Goal: Information Seeking & Learning: Learn about a topic

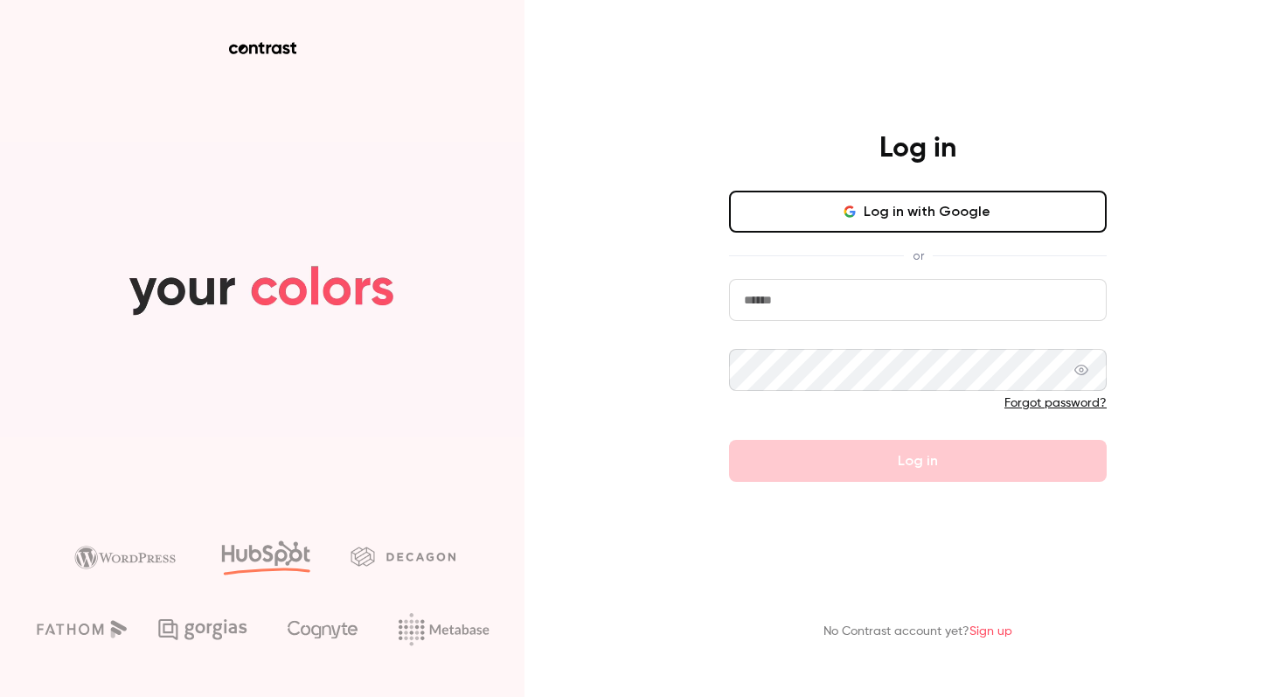
click at [896, 219] on button "Log in with Google" at bounding box center [918, 212] width 378 height 42
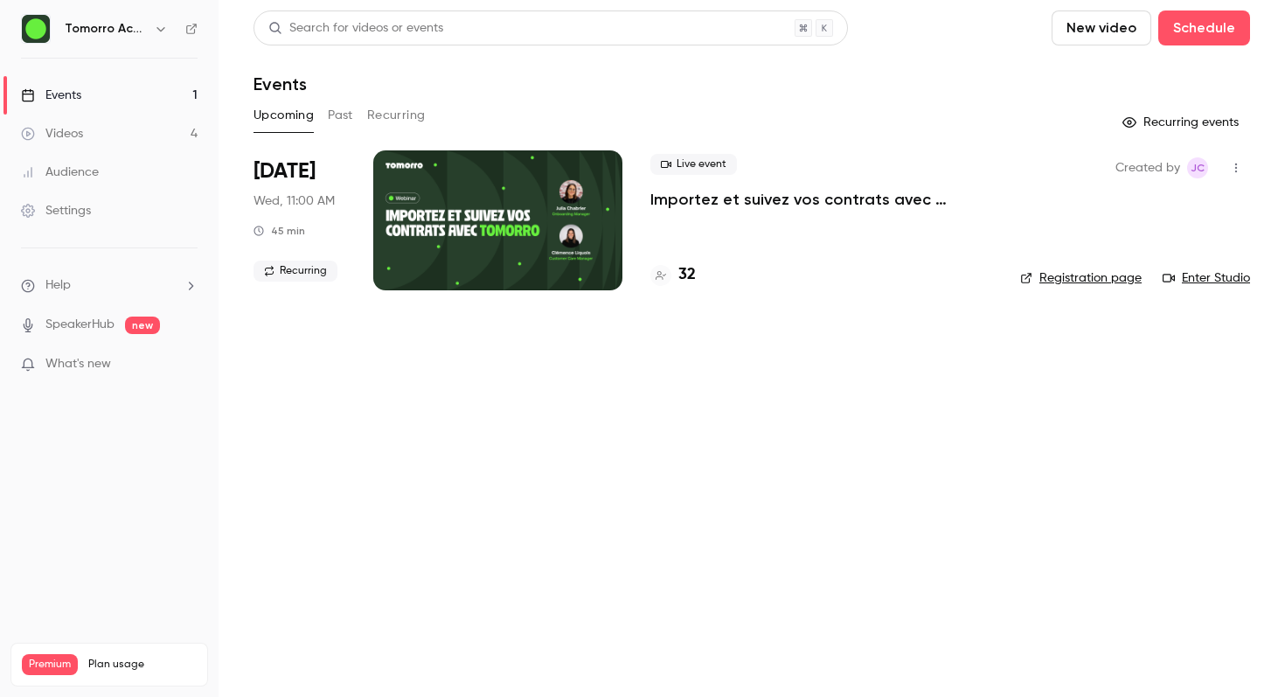
click at [342, 117] on button "Past" at bounding box center [340, 115] width 25 height 28
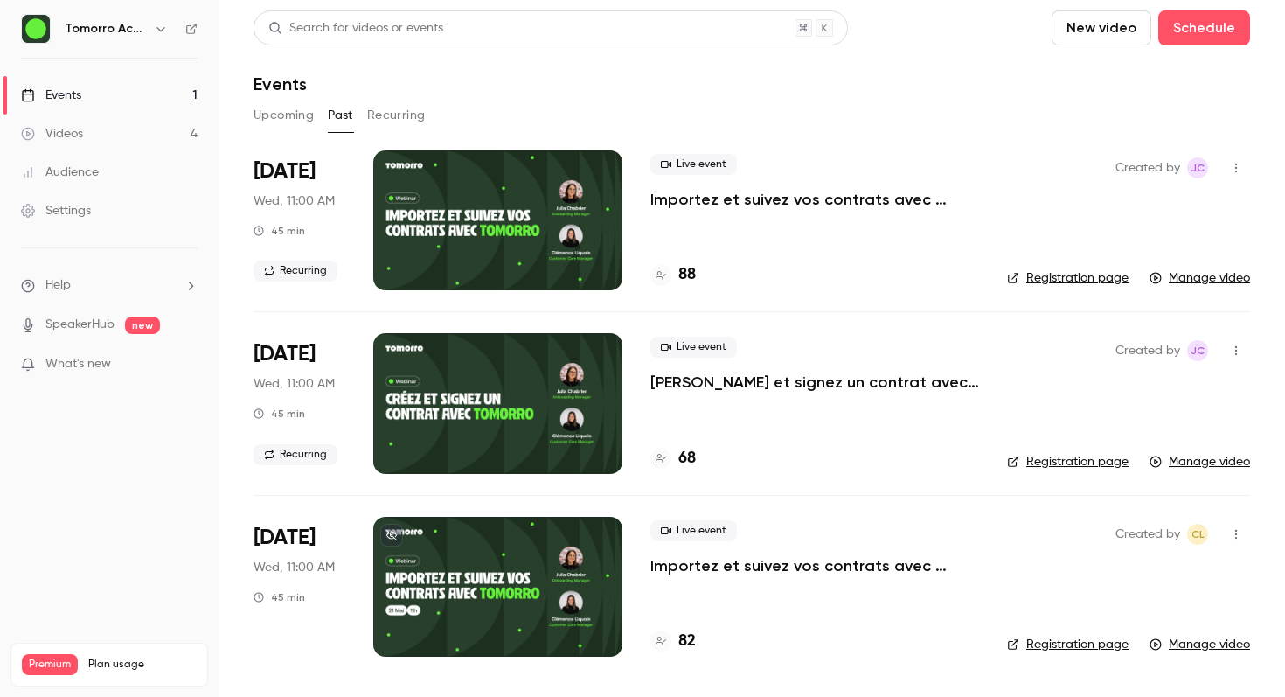
click at [515, 406] on div at bounding box center [497, 403] width 249 height 140
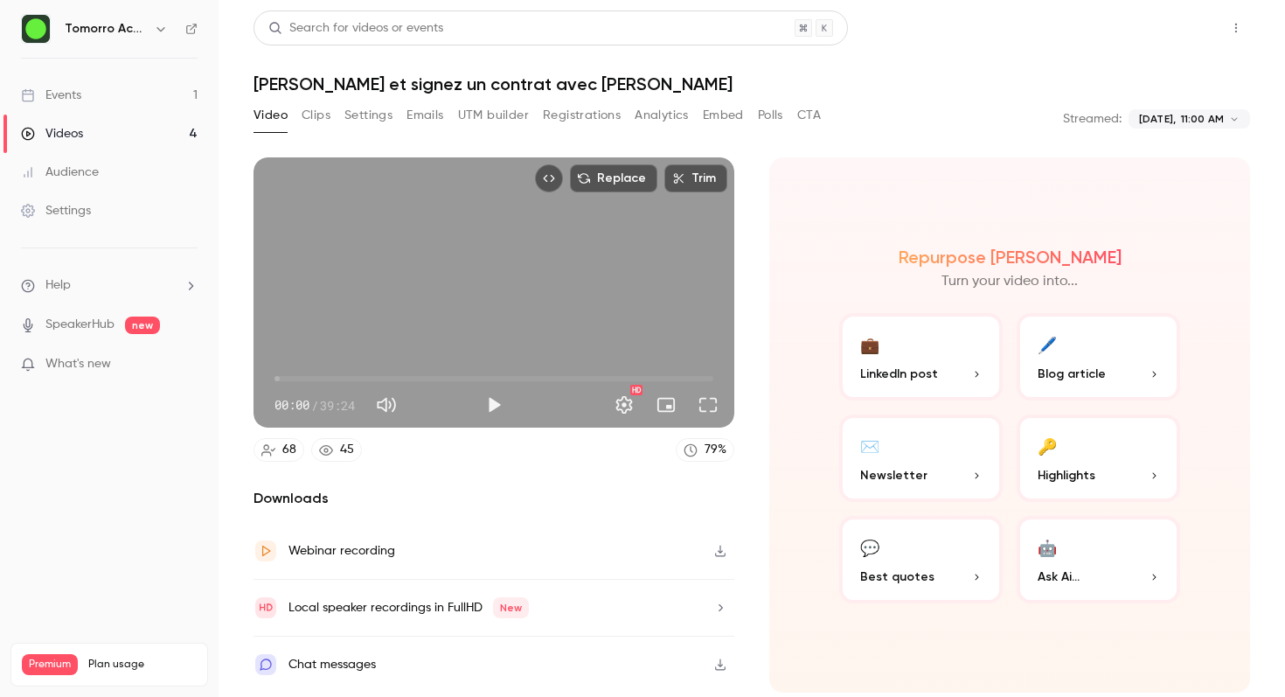
click at [1203, 26] on button "Share" at bounding box center [1173, 27] width 69 height 35
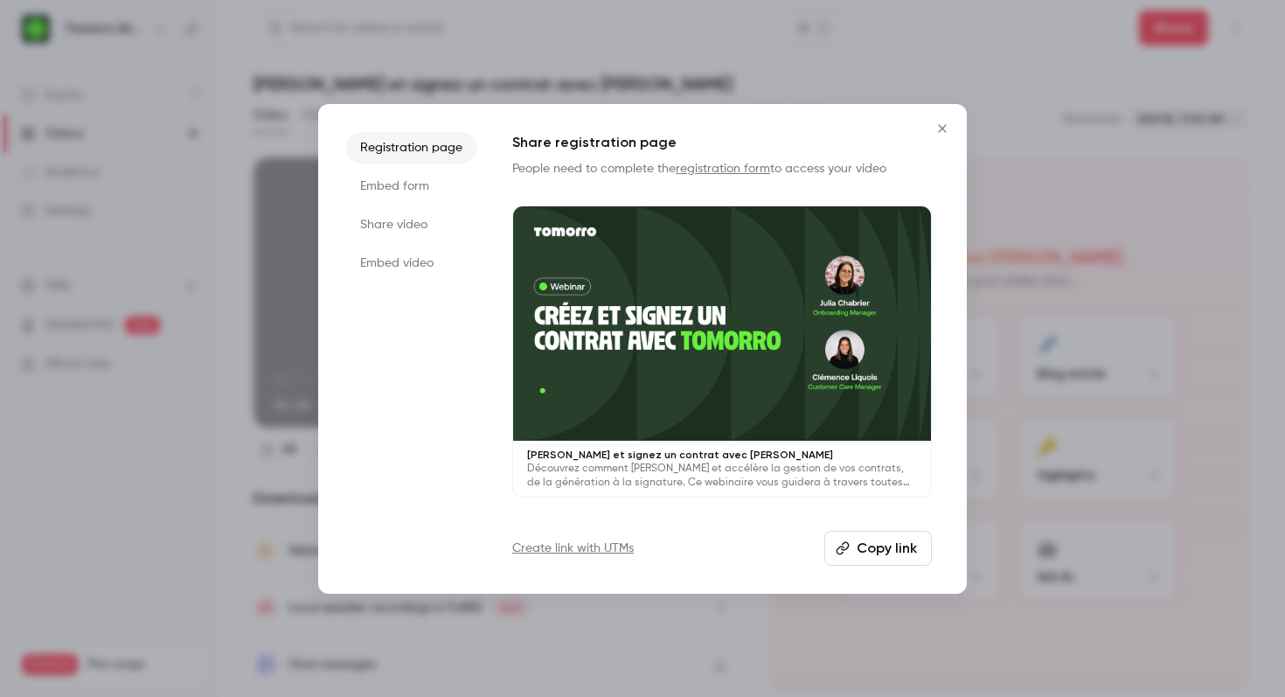
click at [361, 189] on li "Embed form" at bounding box center [411, 185] width 131 height 31
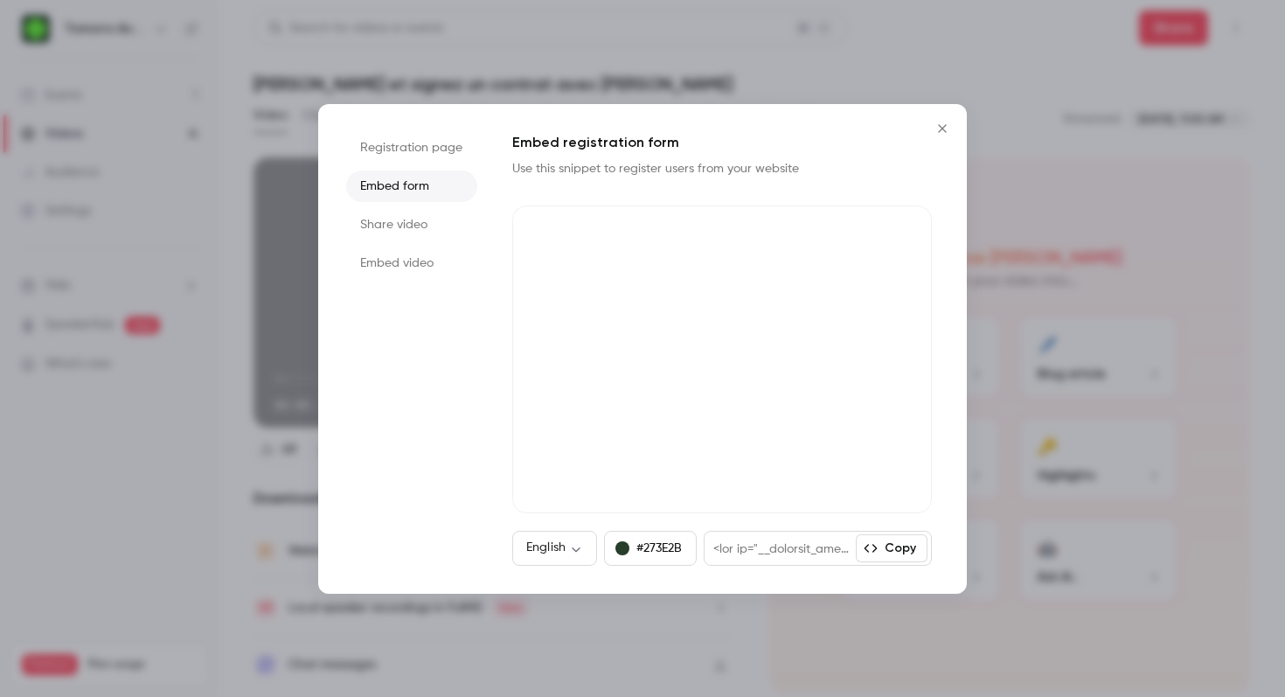
click at [369, 219] on li "Share video" at bounding box center [411, 224] width 131 height 31
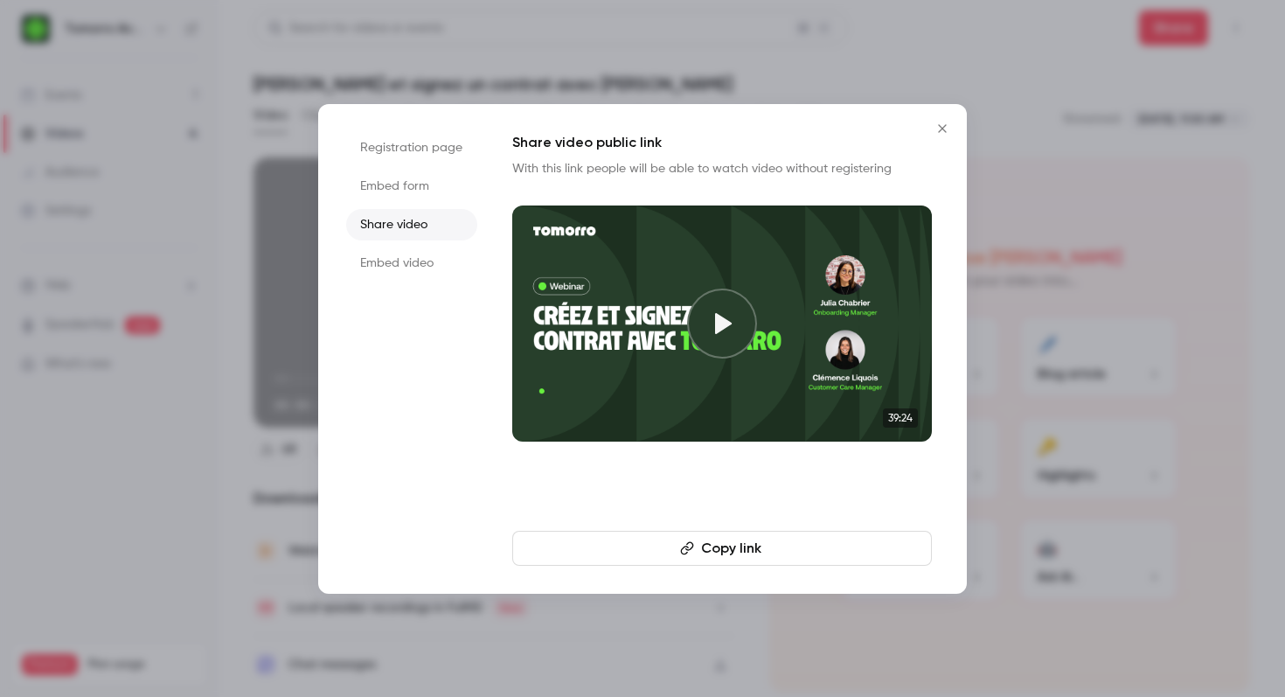
click at [376, 253] on li "Embed video" at bounding box center [411, 262] width 131 height 31
click at [420, 213] on li "Share video" at bounding box center [411, 224] width 131 height 31
click at [940, 135] on button "Close" at bounding box center [942, 128] width 35 height 35
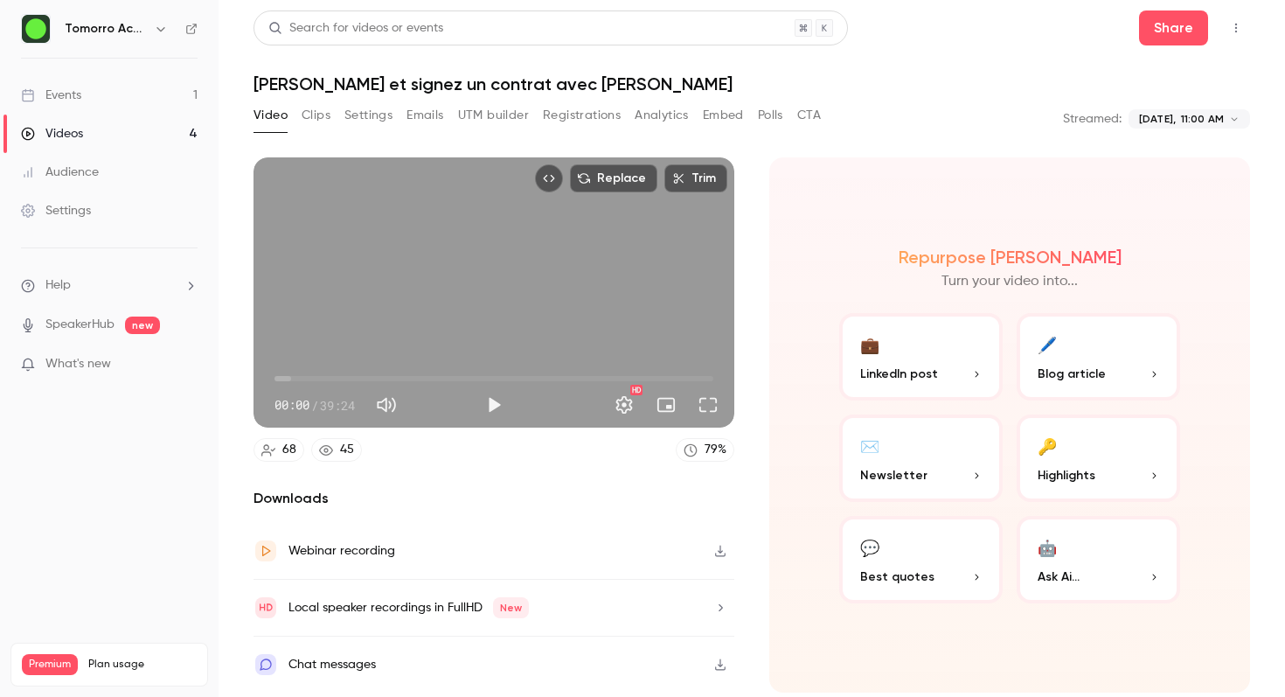
click at [1238, 20] on button "Top Bar Actions" at bounding box center [1236, 28] width 28 height 28
click at [1238, 18] on div at bounding box center [642, 348] width 1285 height 697
click at [711, 409] on button "Full screen" at bounding box center [707, 404] width 35 height 35
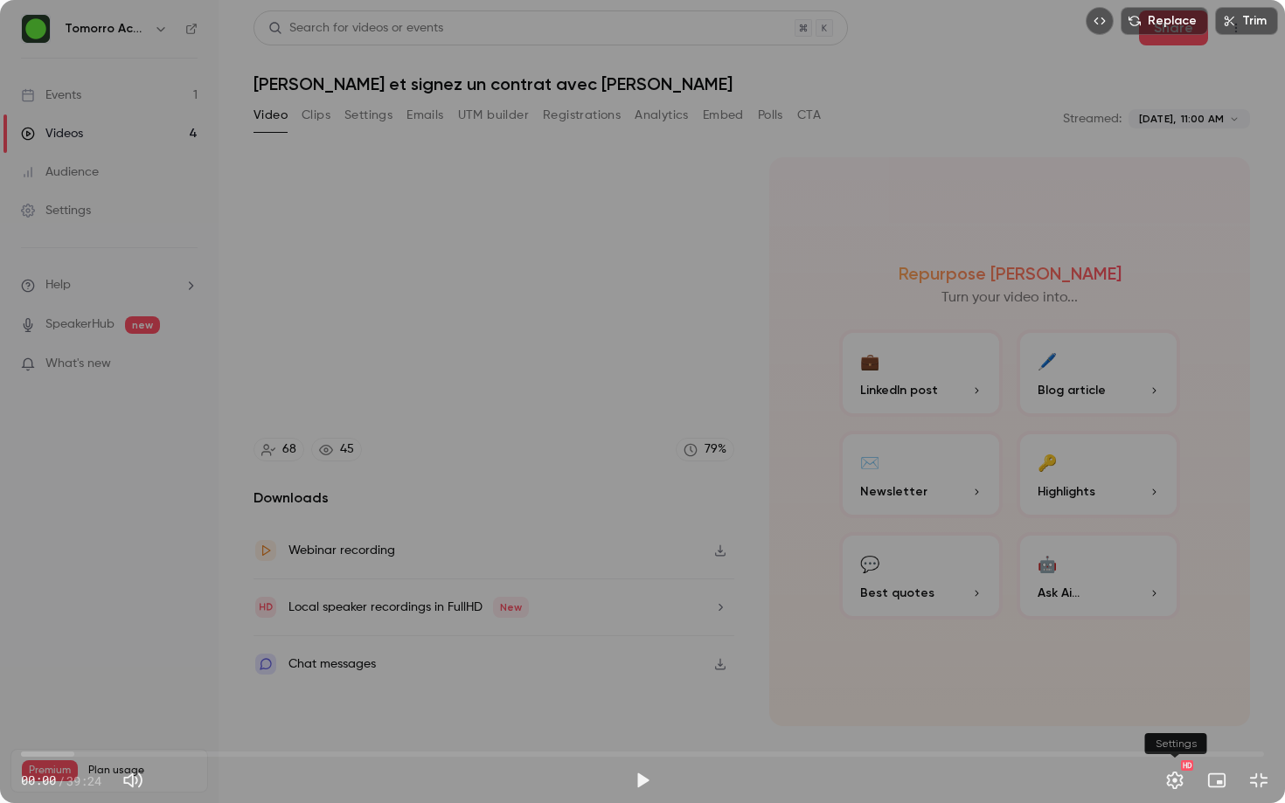
click at [1181, 696] on button "Settings" at bounding box center [1174, 780] width 35 height 35
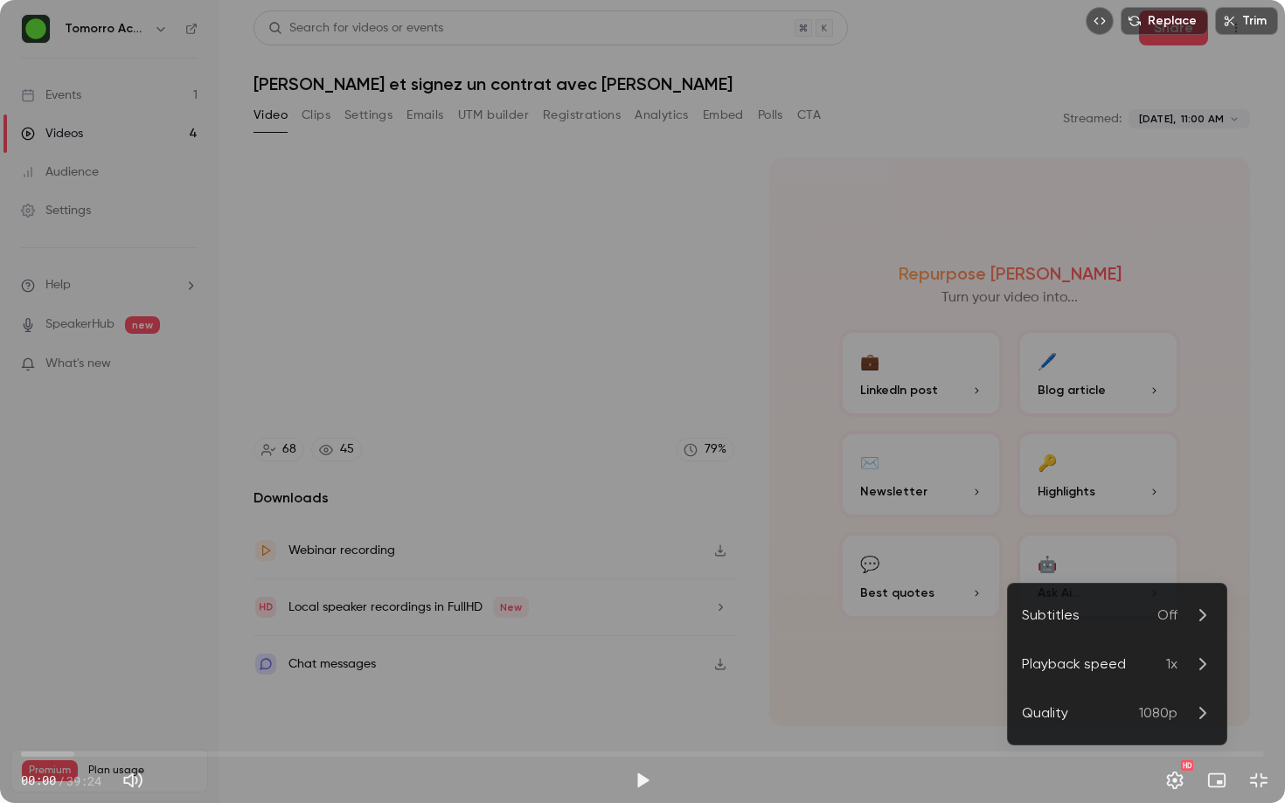
click at [1181, 696] on div at bounding box center [642, 401] width 1285 height 803
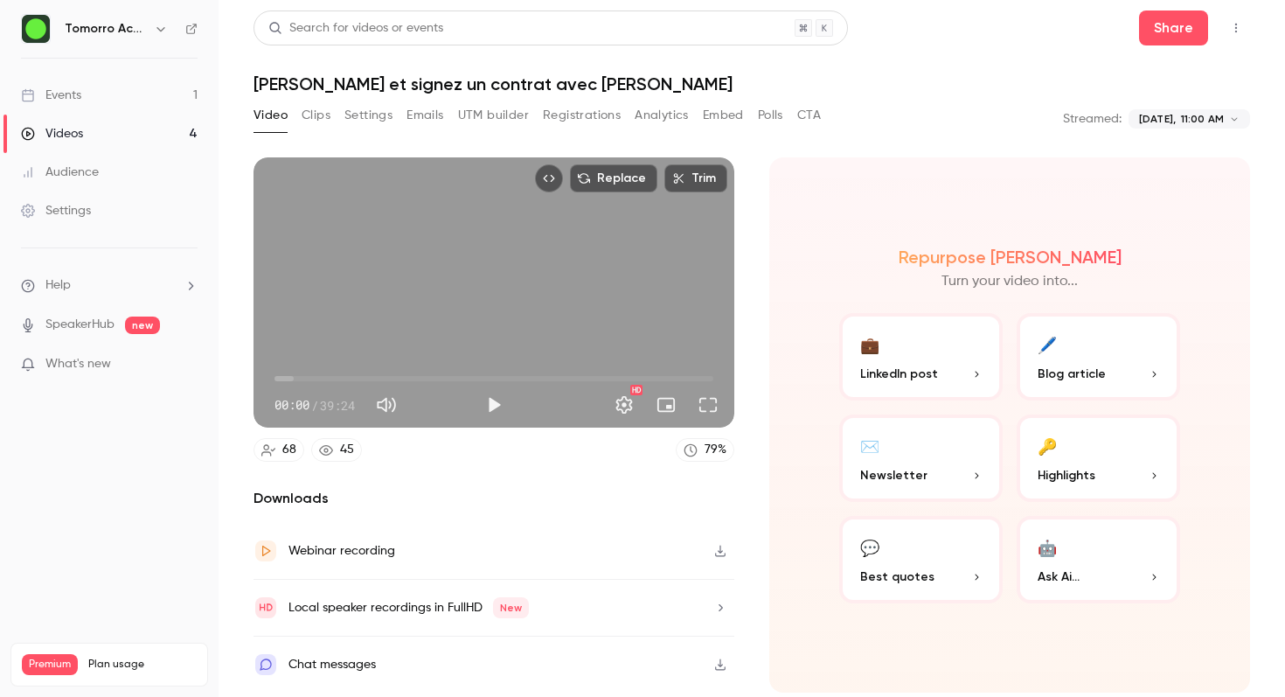
click at [805, 114] on button "CTA" at bounding box center [809, 115] width 24 height 28
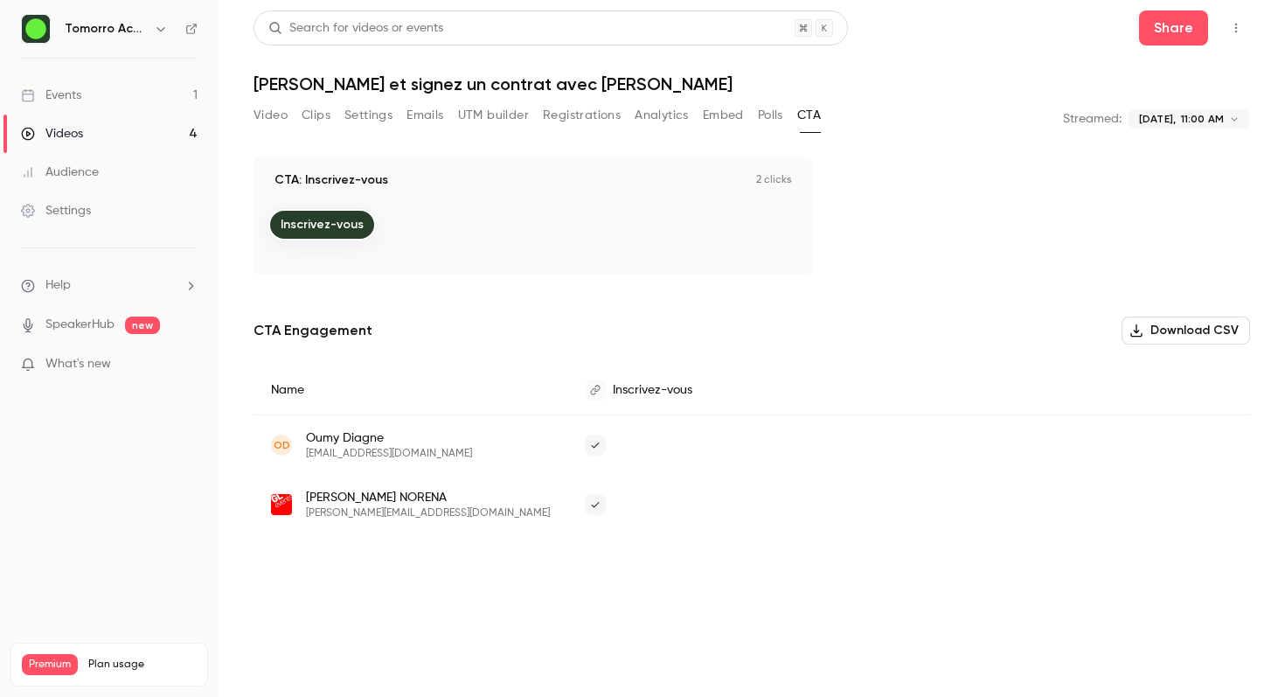
click at [766, 114] on button "Polls" at bounding box center [770, 115] width 25 height 28
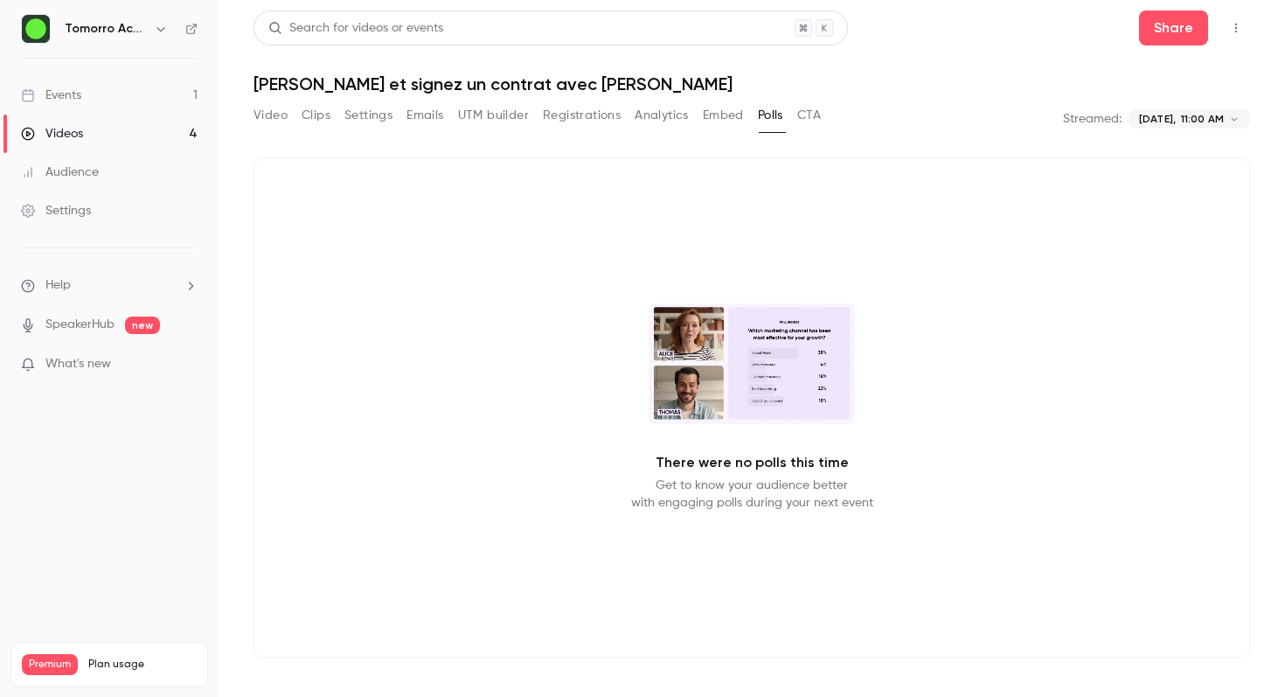
click at [684, 107] on button "Analytics" at bounding box center [661, 115] width 54 height 28
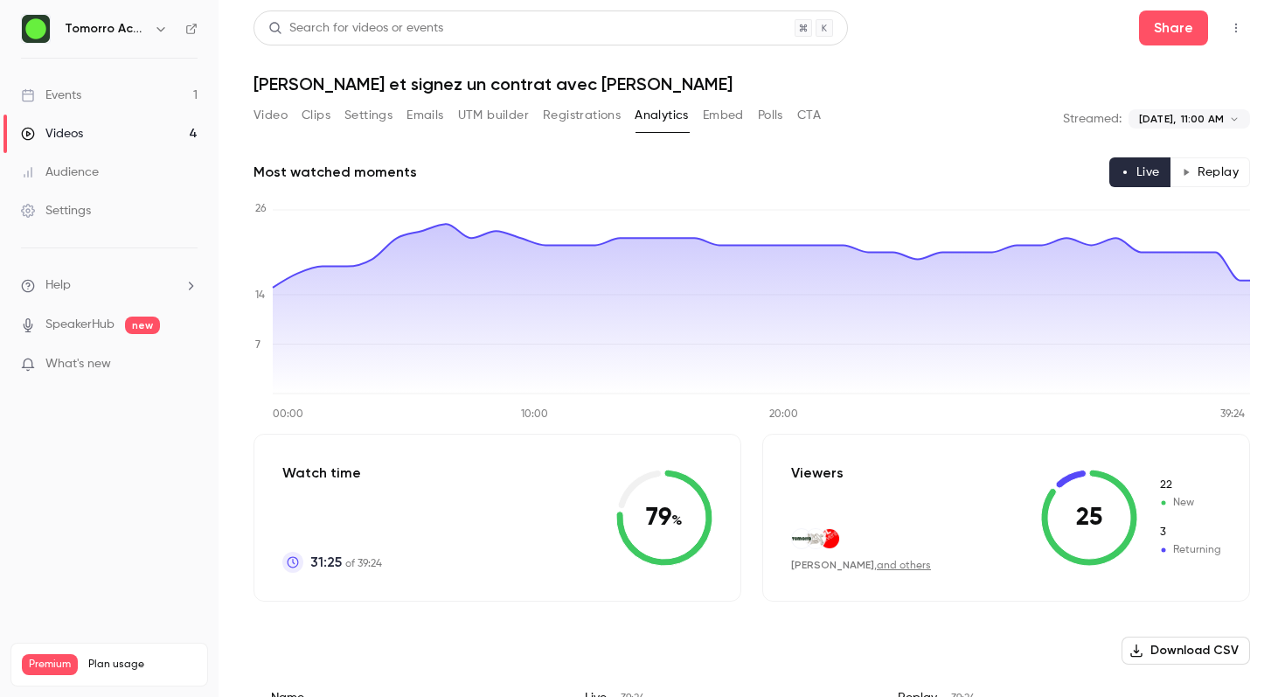
click at [364, 107] on button "Settings" at bounding box center [368, 115] width 48 height 28
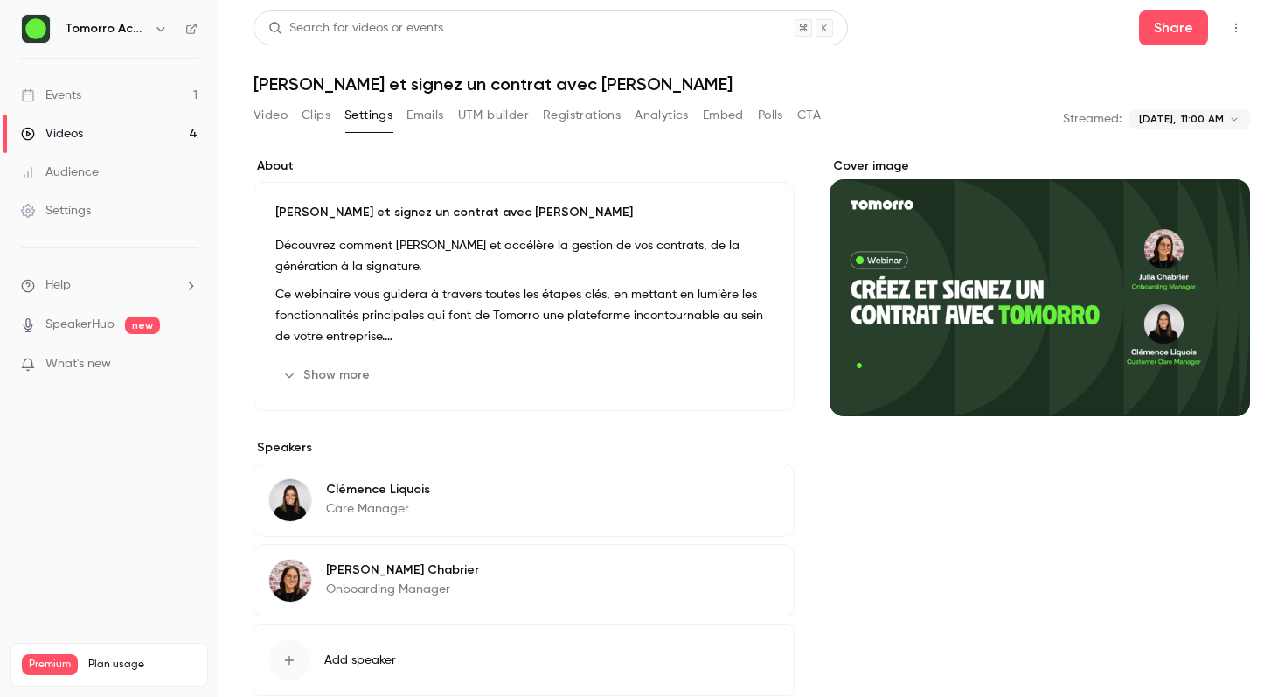
click at [307, 120] on button "Clips" at bounding box center [316, 115] width 29 height 28
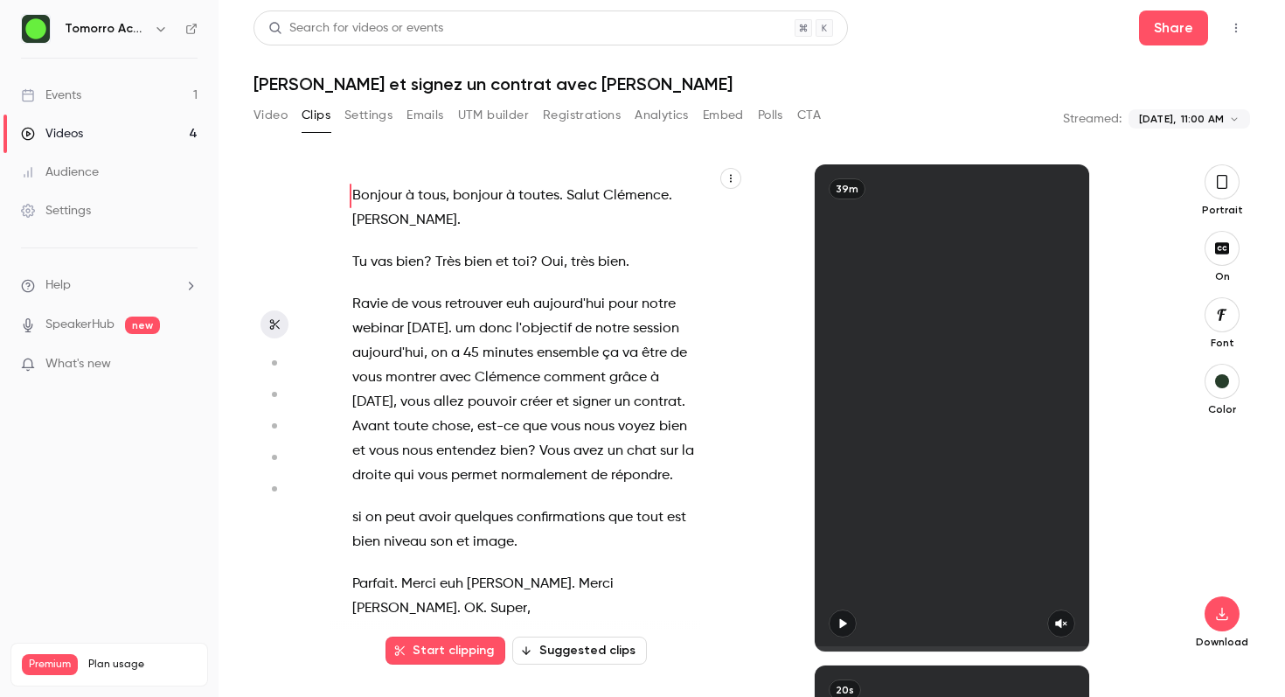
click at [267, 118] on button "Video" at bounding box center [270, 115] width 34 height 28
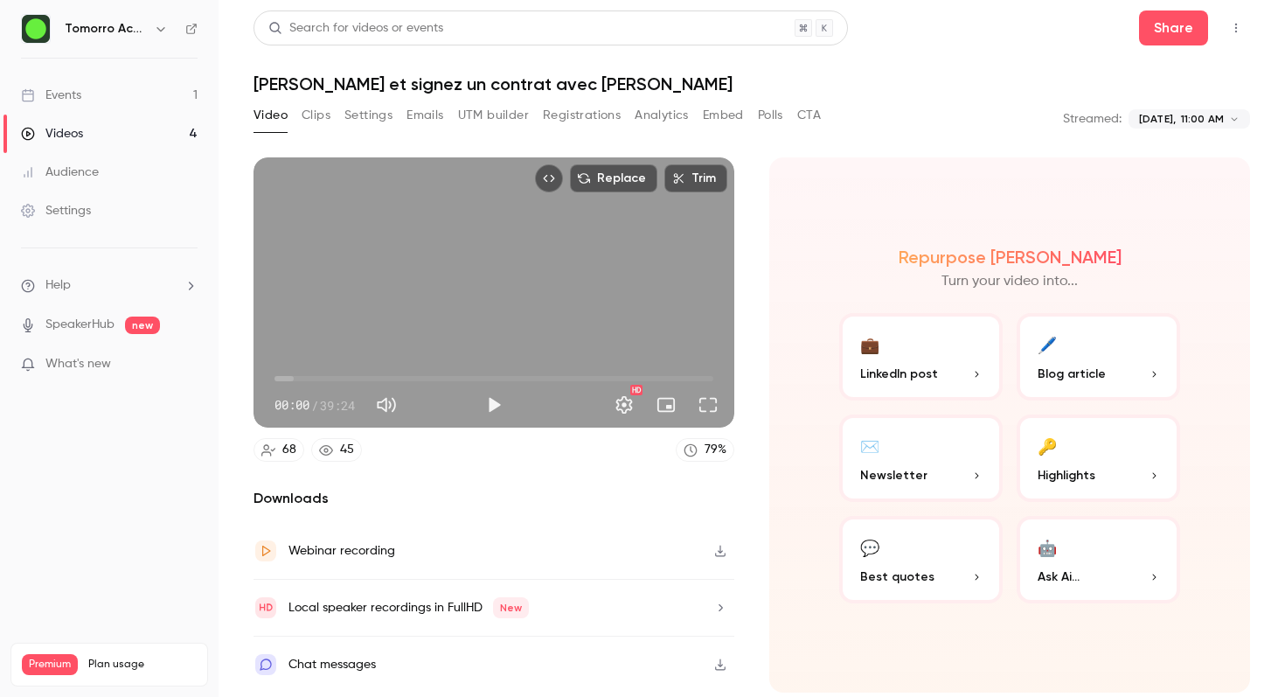
click at [714, 551] on icon "button" at bounding box center [720, 550] width 14 height 12
click at [273, 116] on button "Video" at bounding box center [270, 115] width 34 height 28
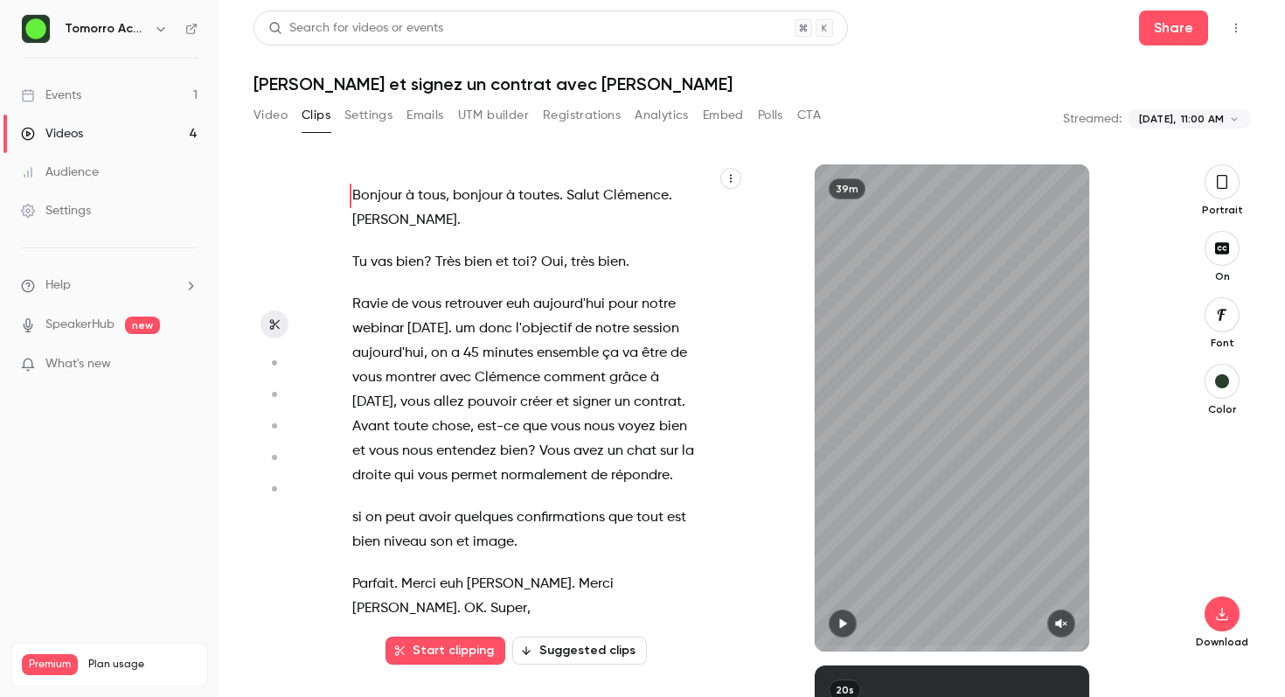
click at [119, 98] on link "Events 1" at bounding box center [109, 95] width 218 height 38
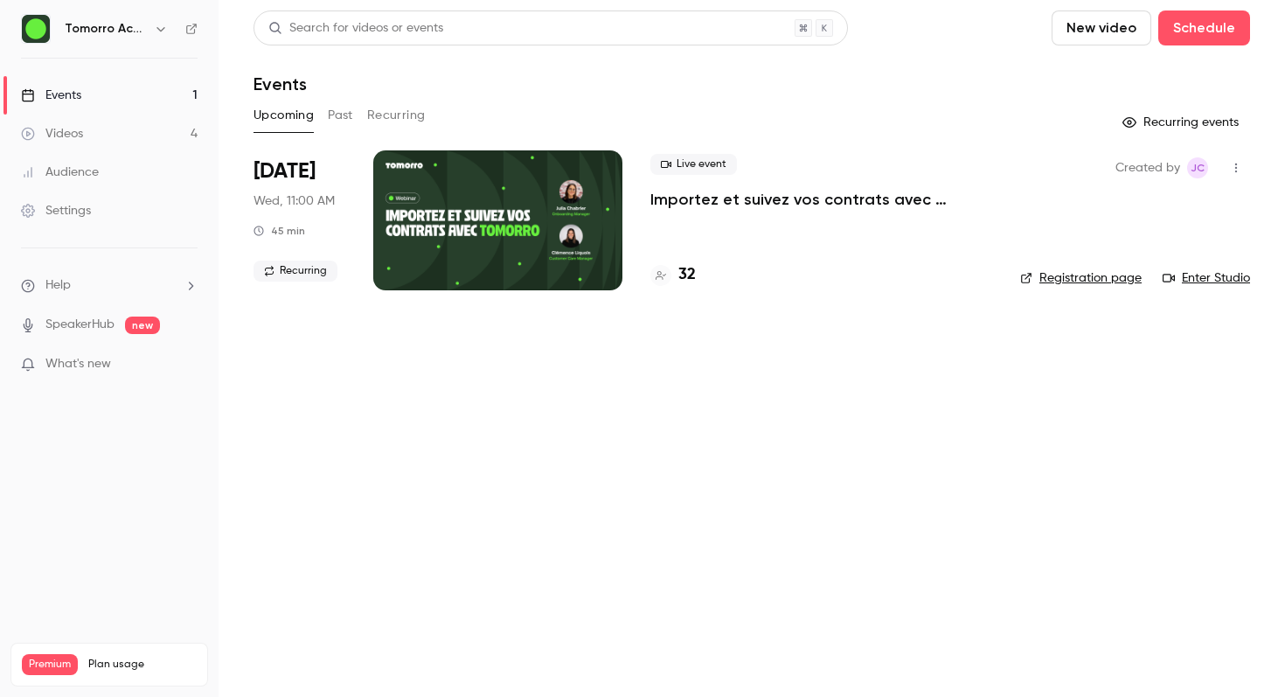
click at [116, 122] on link "Videos 4" at bounding box center [109, 133] width 218 height 38
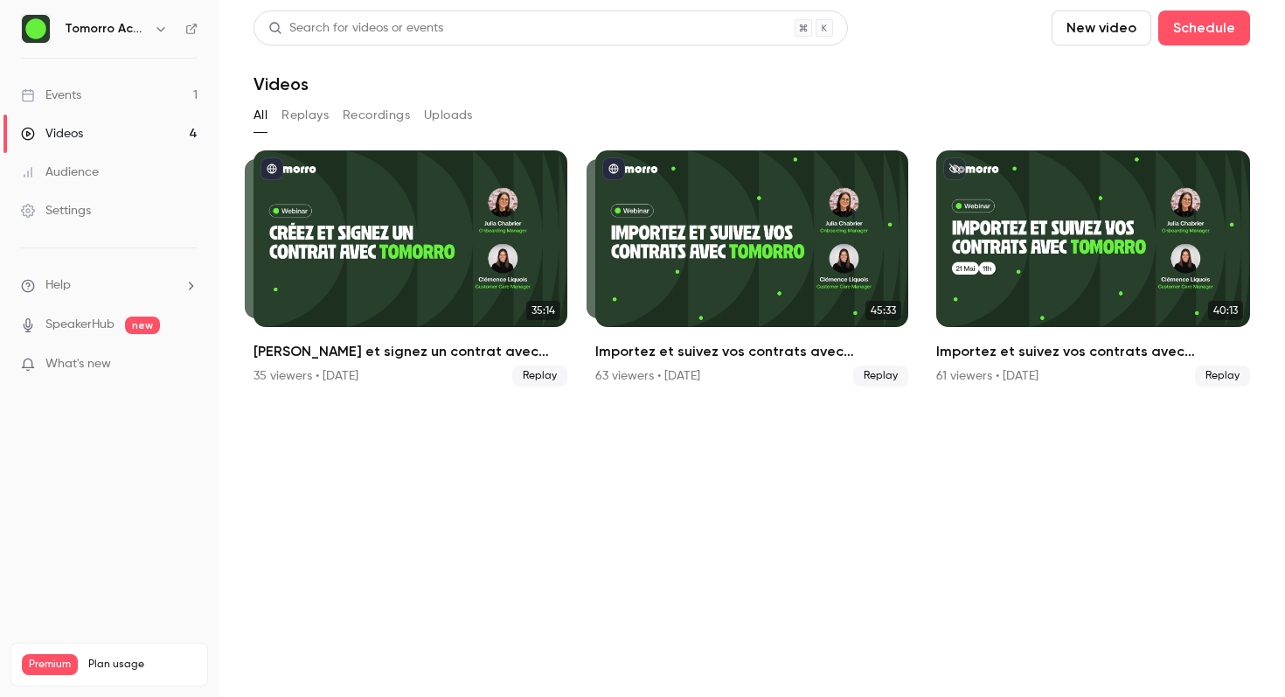
click at [312, 119] on button "Replays" at bounding box center [304, 115] width 47 height 28
click at [340, 113] on div "All Replays Recordings Uploads" at bounding box center [751, 115] width 996 height 28
click at [160, 99] on link "Events 1" at bounding box center [109, 95] width 218 height 38
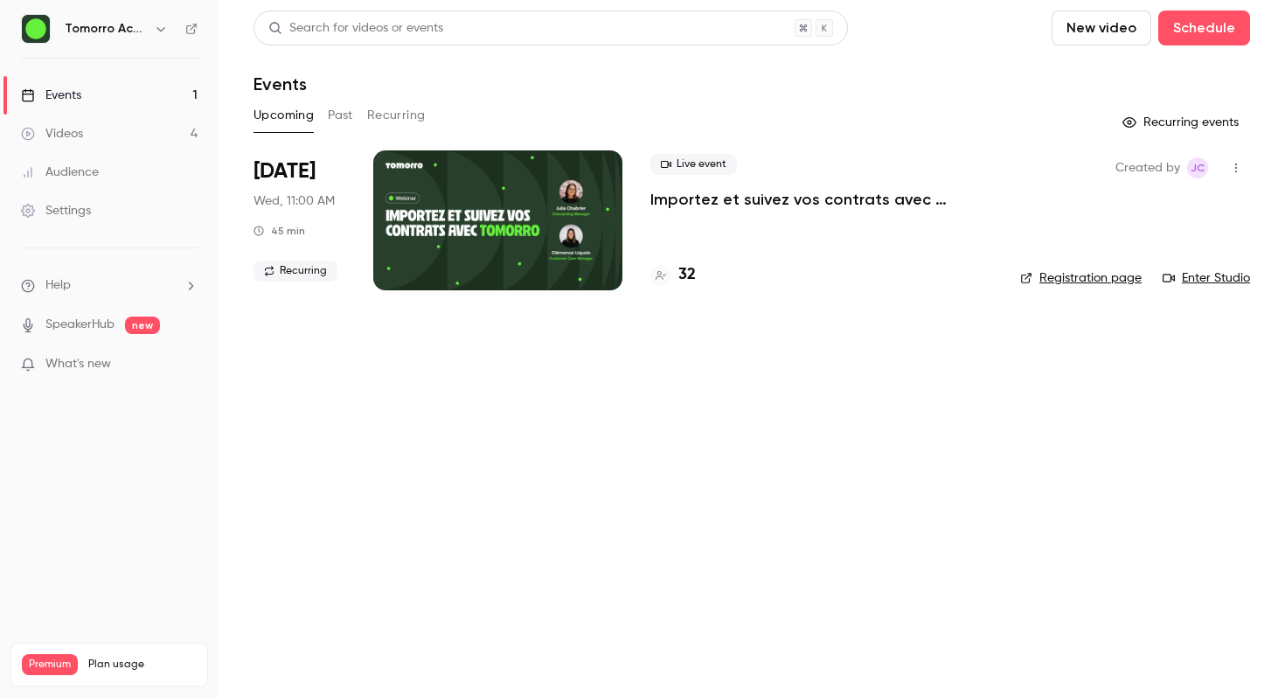
click at [344, 120] on button "Past" at bounding box center [340, 115] width 25 height 28
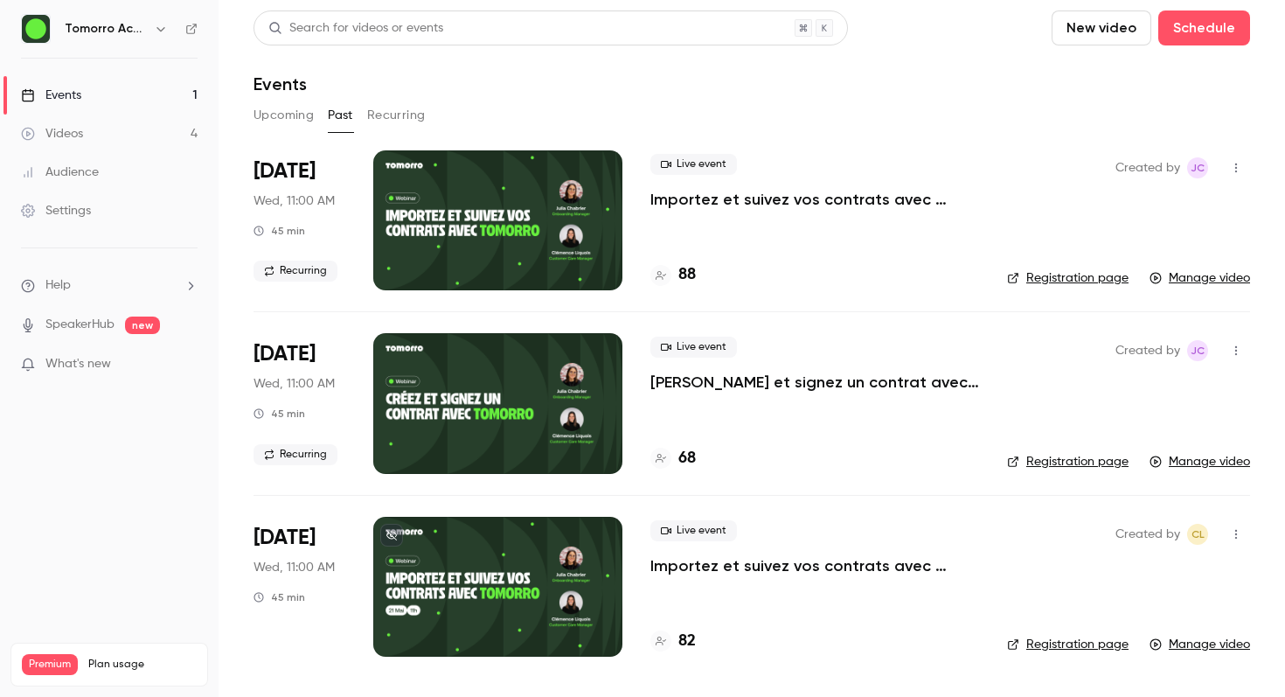
click at [281, 104] on button "Upcoming" at bounding box center [283, 115] width 60 height 28
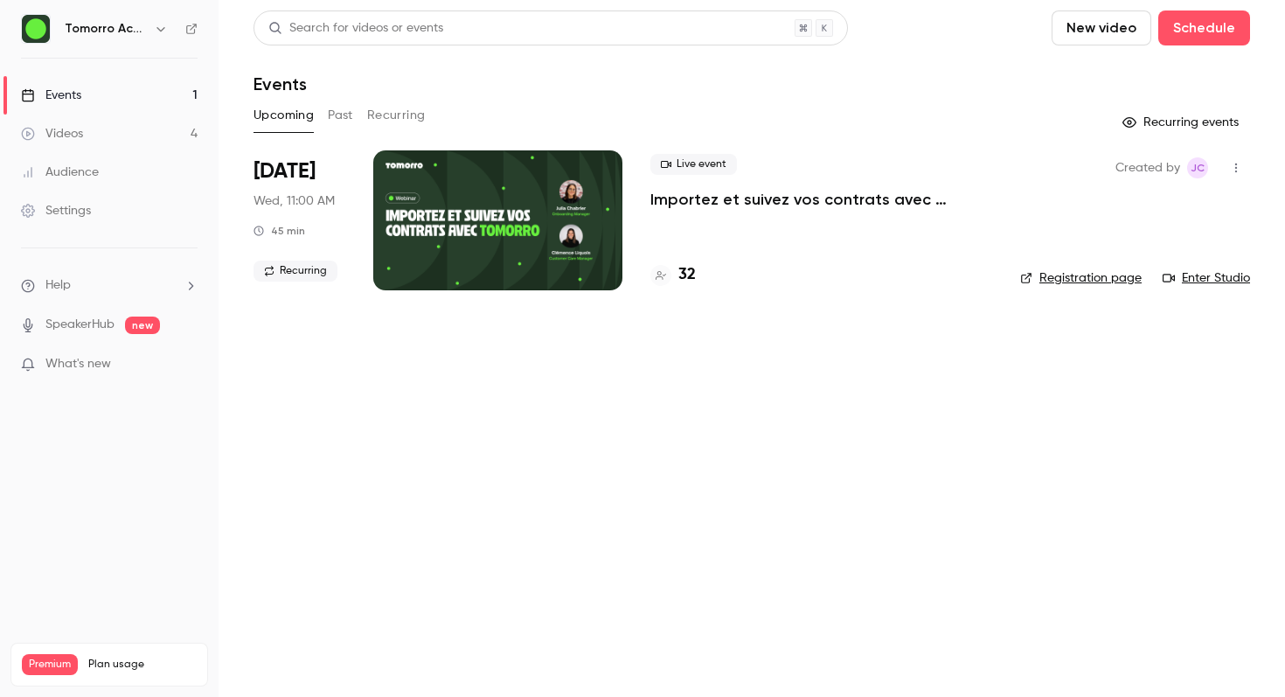
click at [329, 121] on button "Past" at bounding box center [340, 115] width 25 height 28
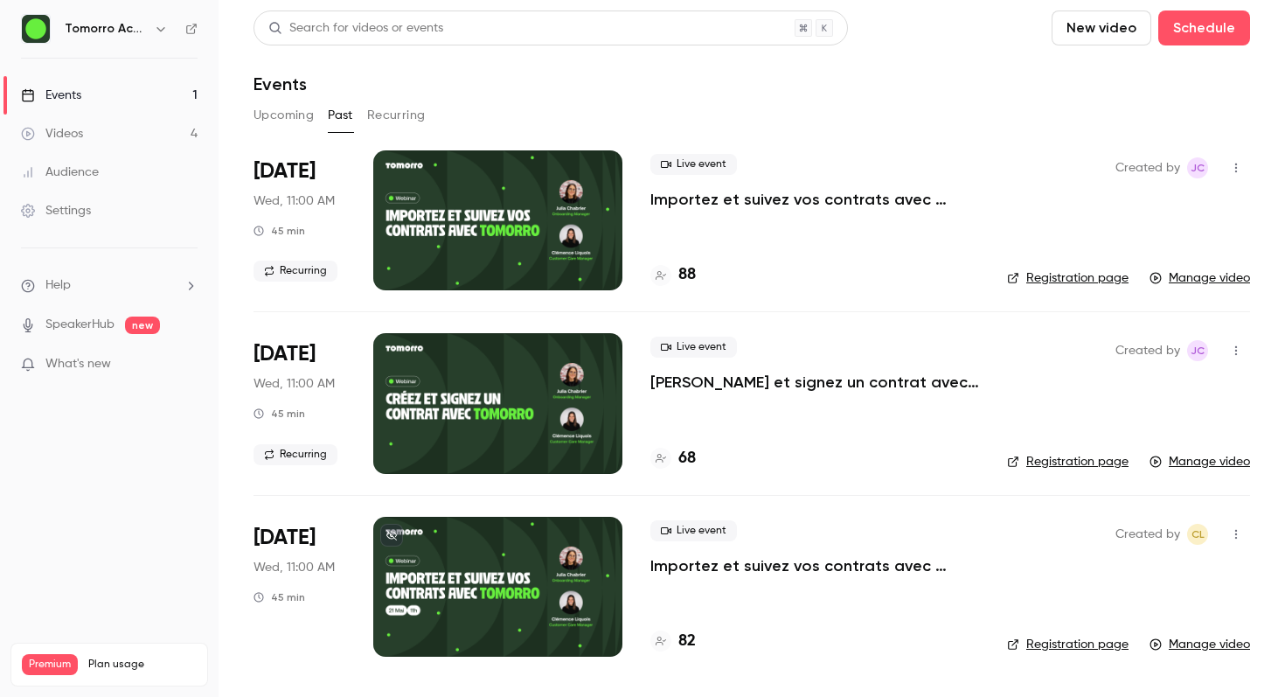
click at [45, 279] on p "Help" at bounding box center [46, 285] width 50 height 18
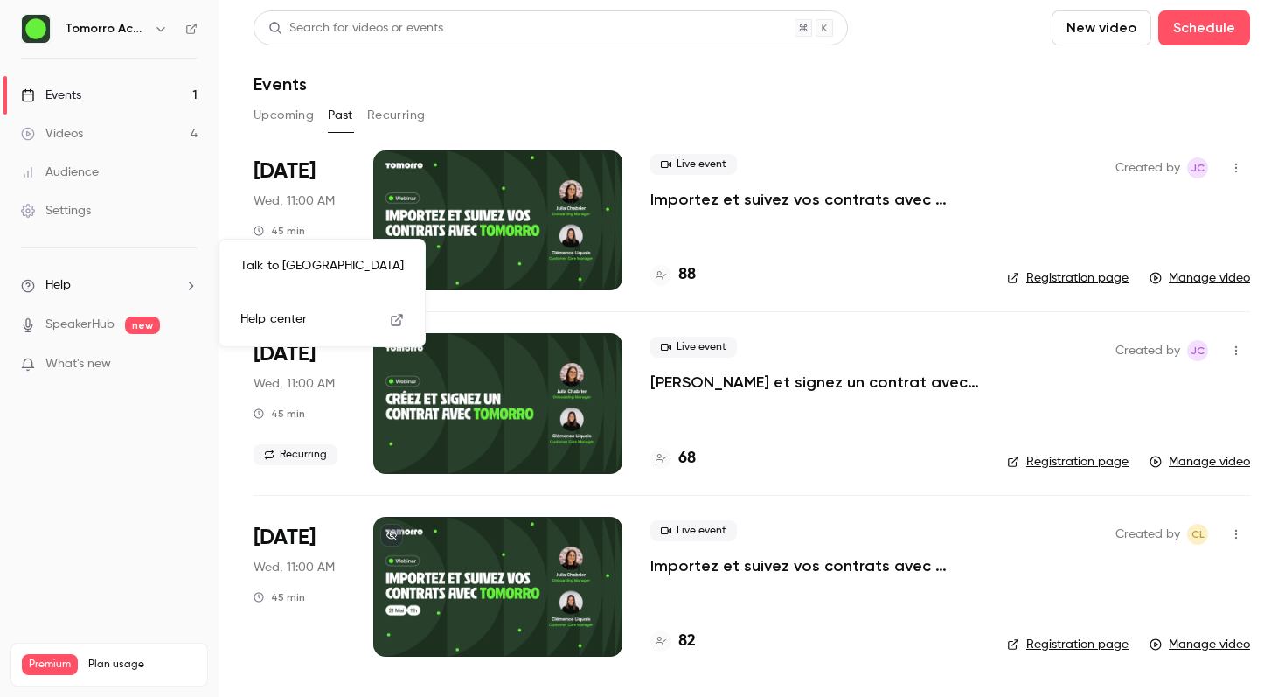
click at [232, 266] on link "Talk to [GEOGRAPHIC_DATA]" at bounding box center [321, 266] width 191 height 46
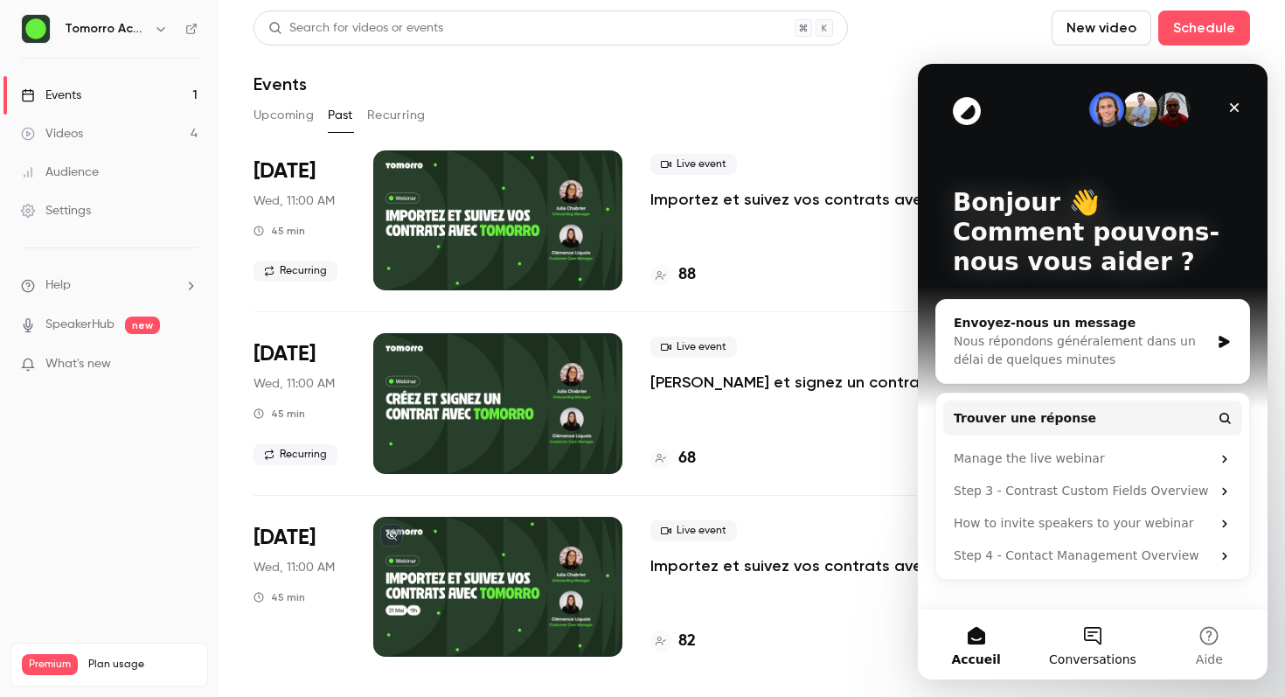
click at [1090, 636] on button "Conversations" at bounding box center [1092, 644] width 116 height 70
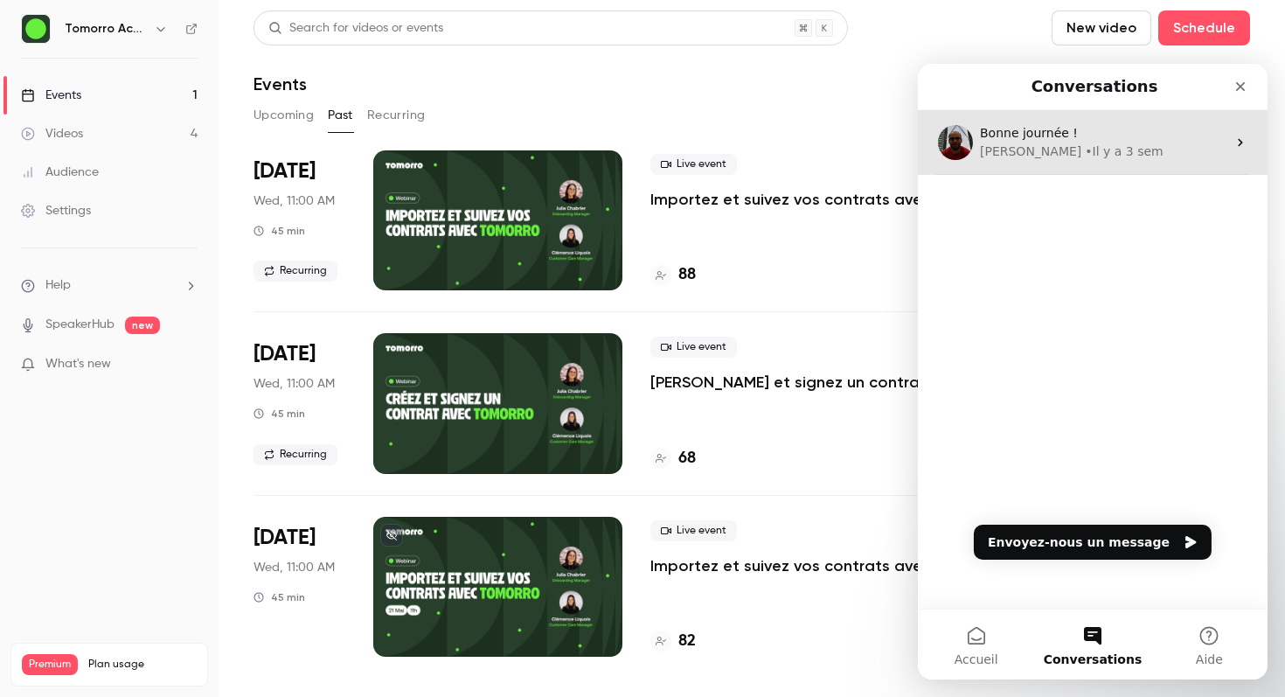
click at [1009, 153] on div "[PERSON_NAME]" at bounding box center [1030, 151] width 101 height 18
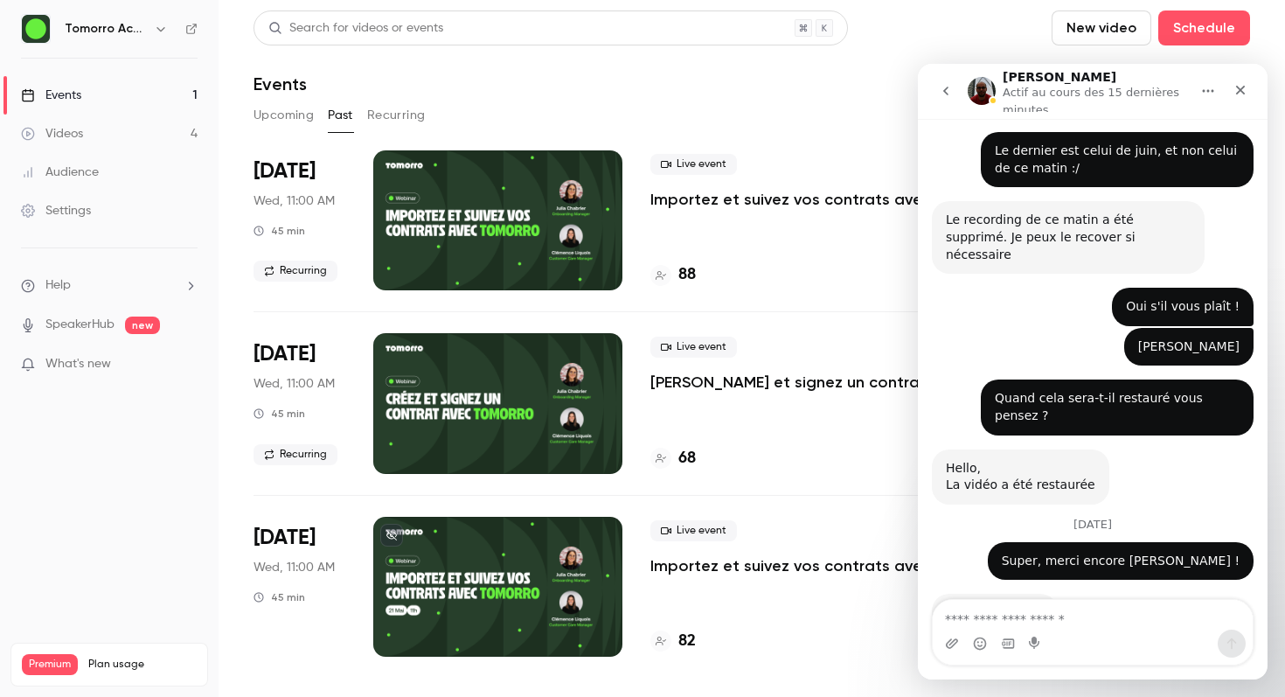
scroll to position [926, 0]
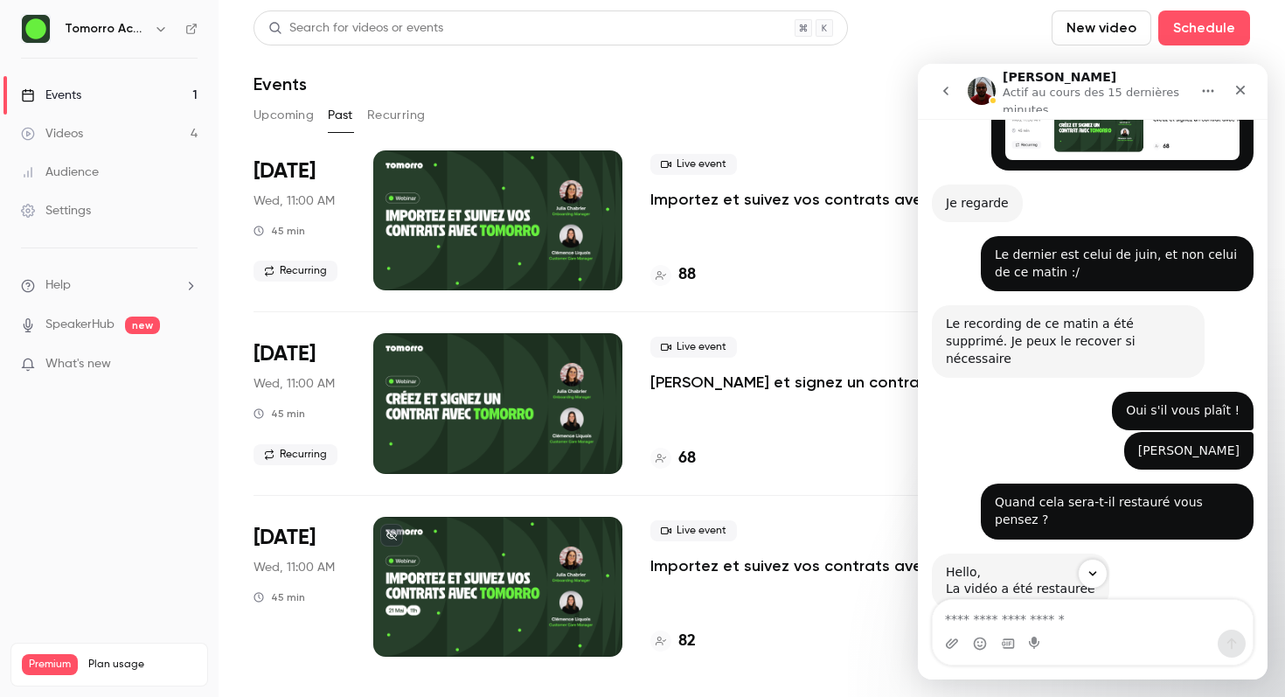
click at [376, 117] on button "Recurring" at bounding box center [396, 115] width 59 height 28
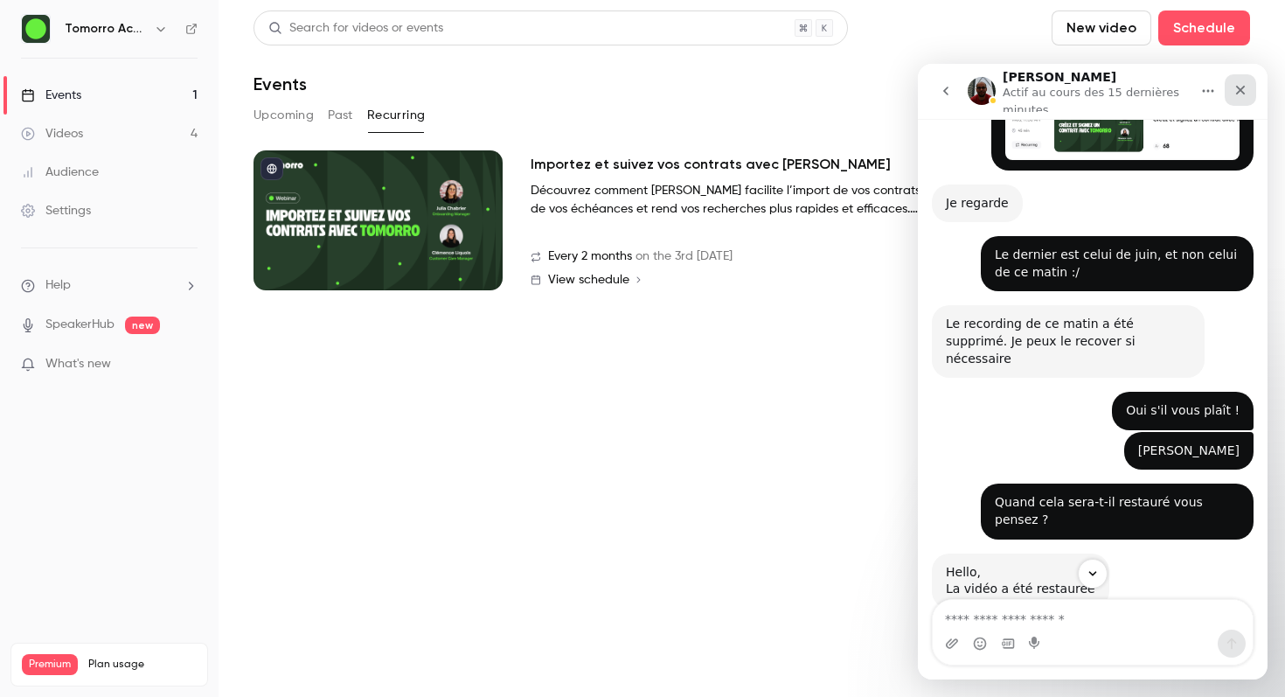
click at [1235, 89] on icon "Fermer" at bounding box center [1240, 90] width 14 height 14
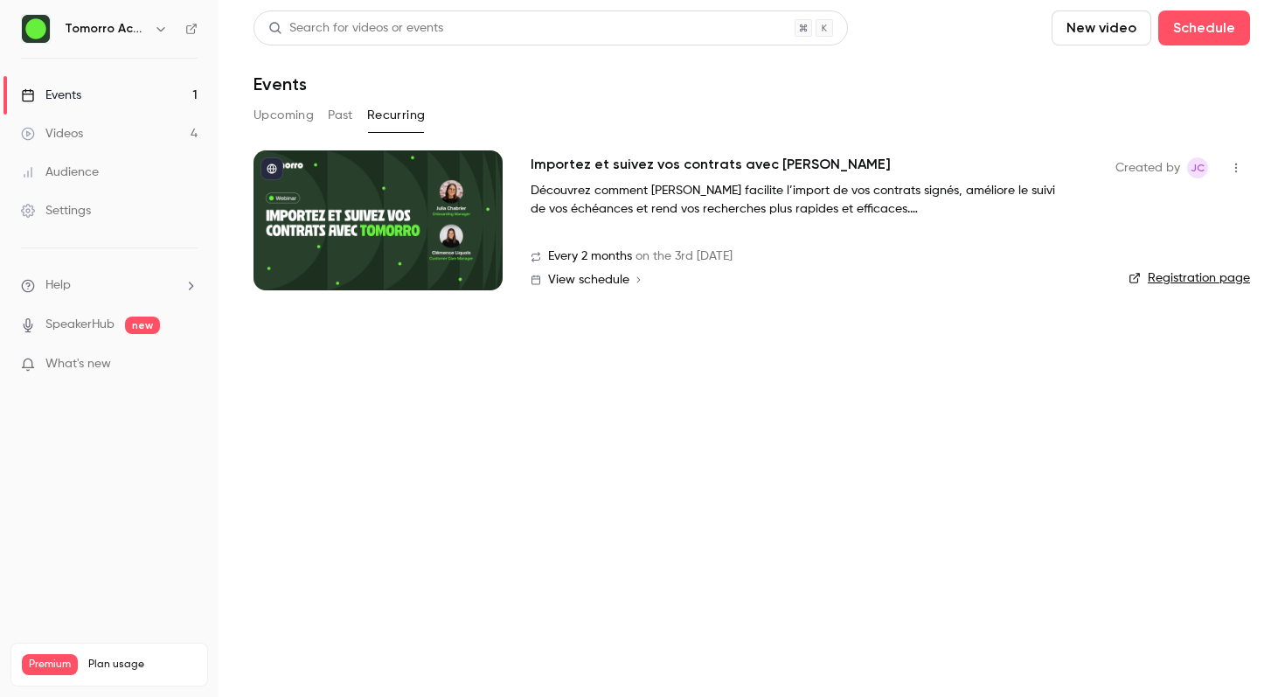
scroll to position [1030, 0]
click at [290, 113] on button "Upcoming" at bounding box center [283, 115] width 60 height 28
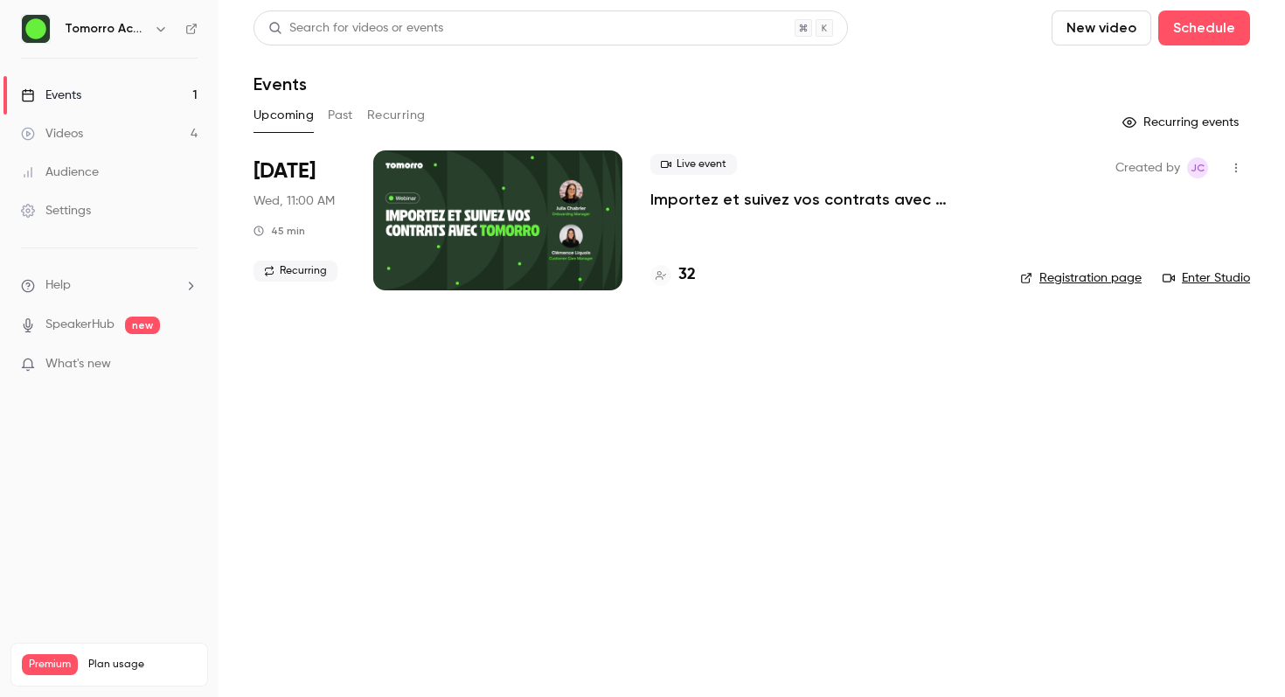
click at [101, 121] on link "Videos 4" at bounding box center [109, 133] width 218 height 38
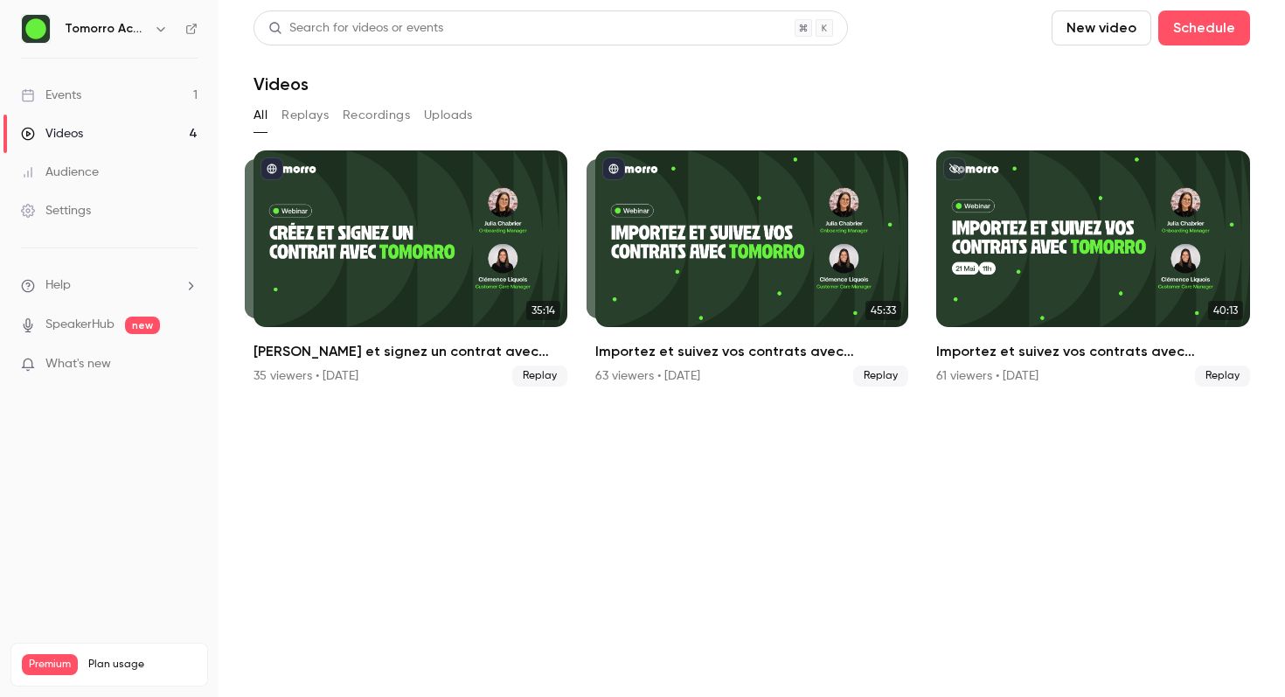
click at [310, 116] on button "Replays" at bounding box center [304, 115] width 47 height 28
click at [47, 283] on span "Help" at bounding box center [57, 285] width 25 height 18
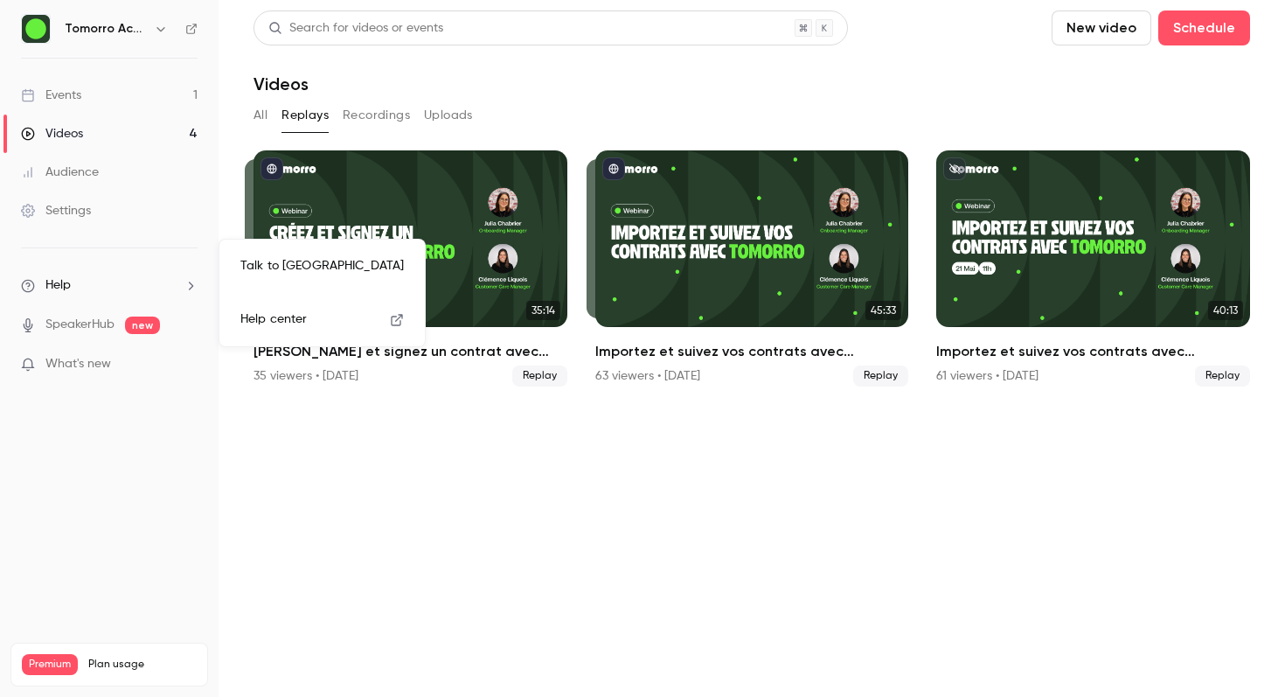
click at [321, 273] on link "Talk to [GEOGRAPHIC_DATA]" at bounding box center [321, 266] width 191 height 46
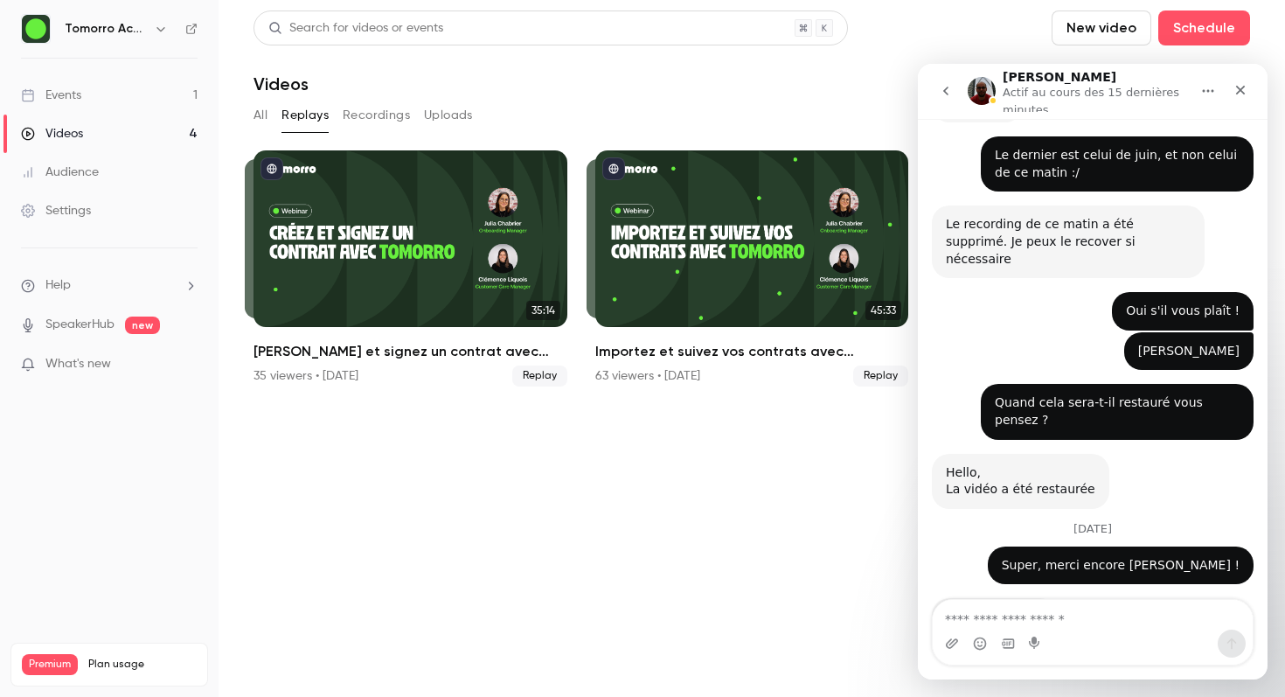
scroll to position [1030, 0]
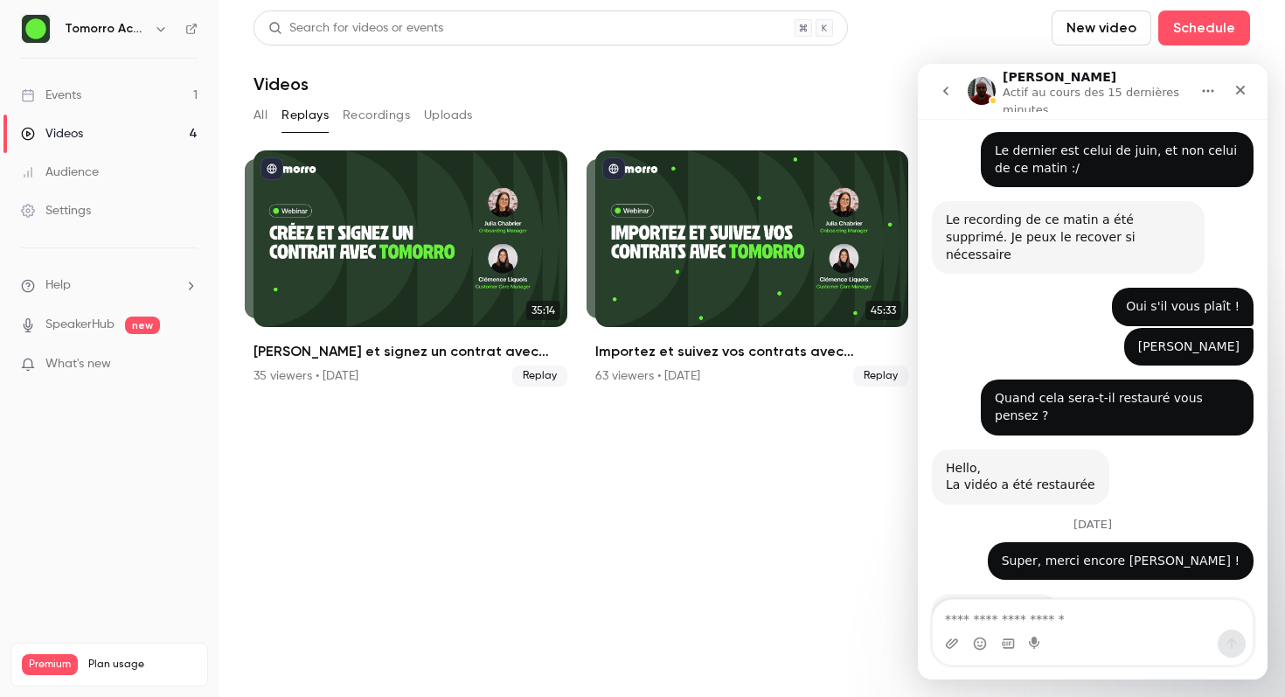
click at [1044, 615] on textarea "Envoyer un message..." at bounding box center [1093, 615] width 320 height 30
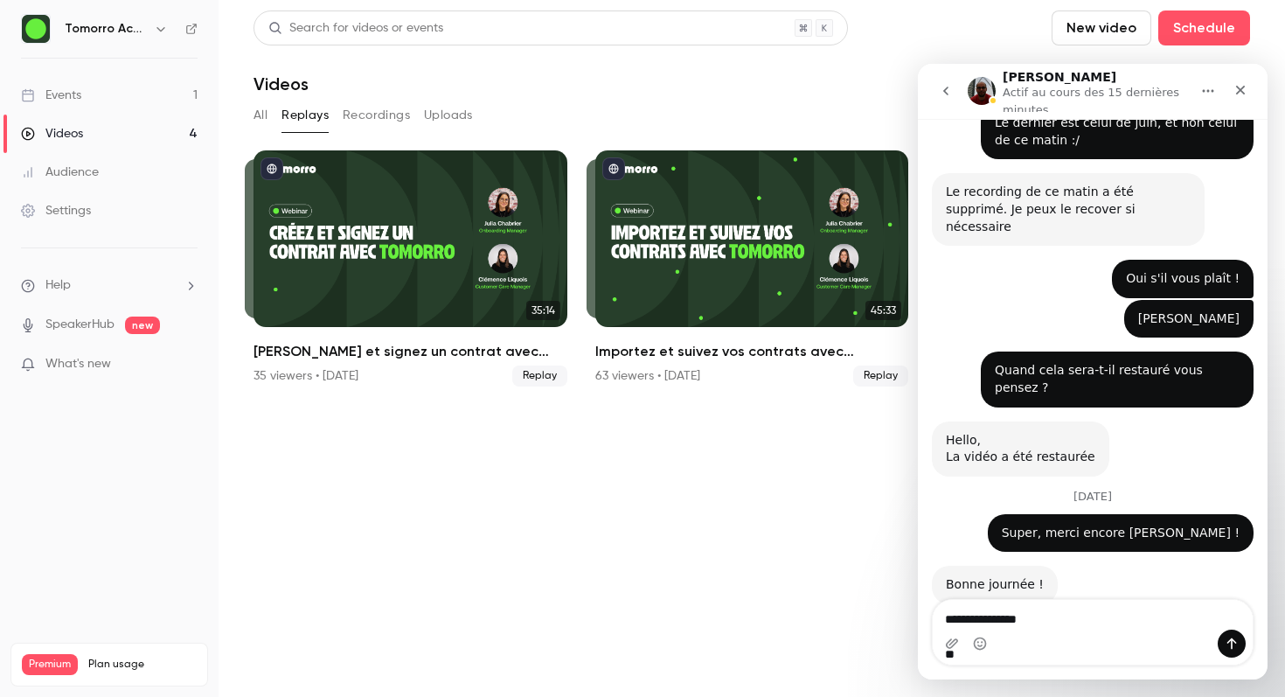
scroll to position [1064, 0]
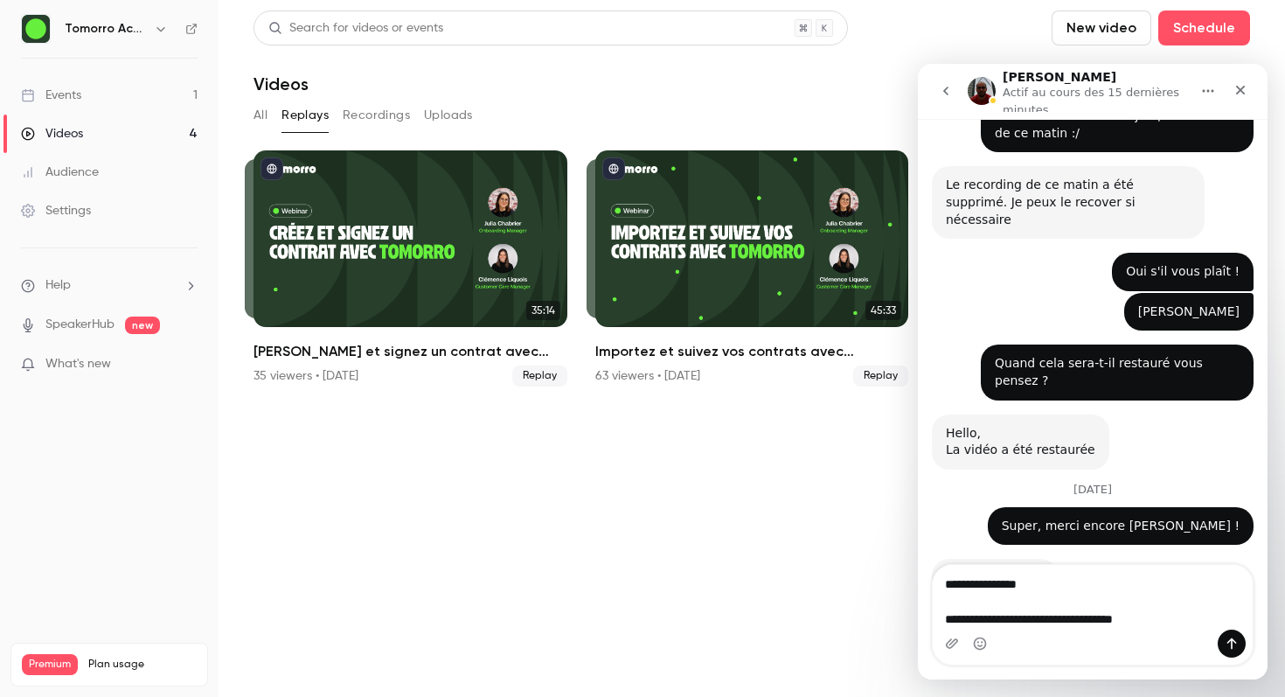
type textarea "**********"
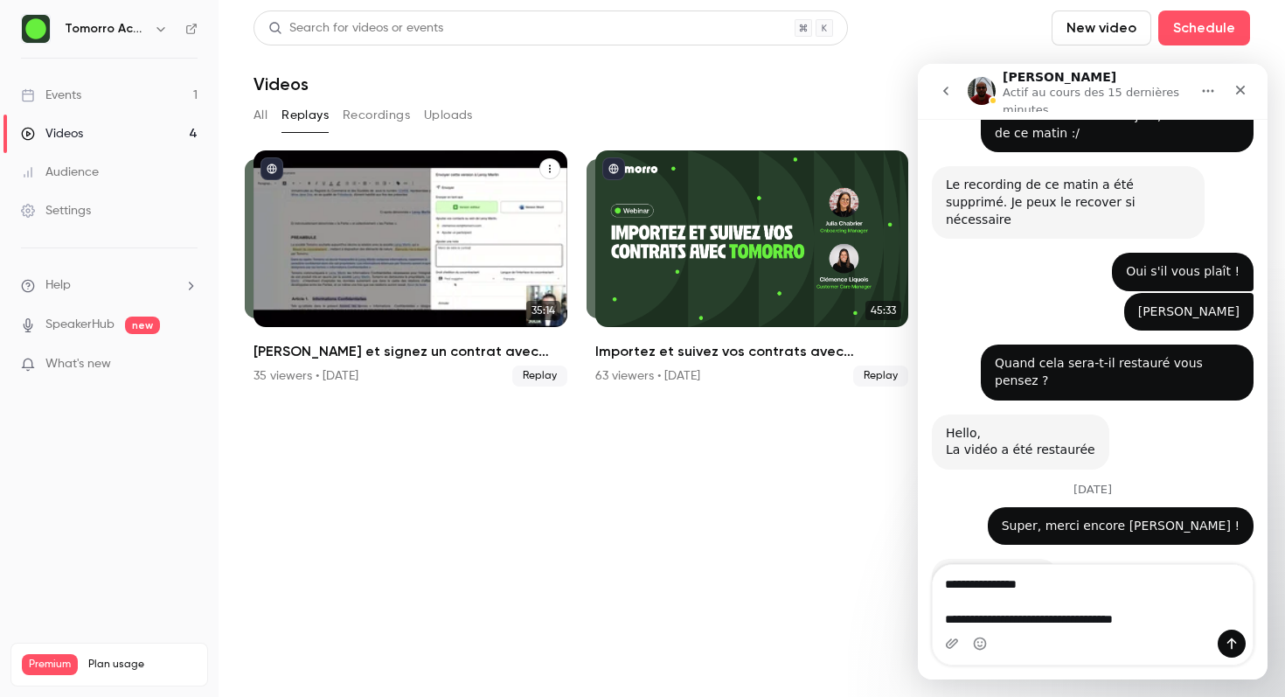
click at [551, 166] on icon "Créez et signez un contrat avec Tomorro" at bounding box center [549, 168] width 10 height 10
click at [547, 163] on div at bounding box center [642, 348] width 1285 height 697
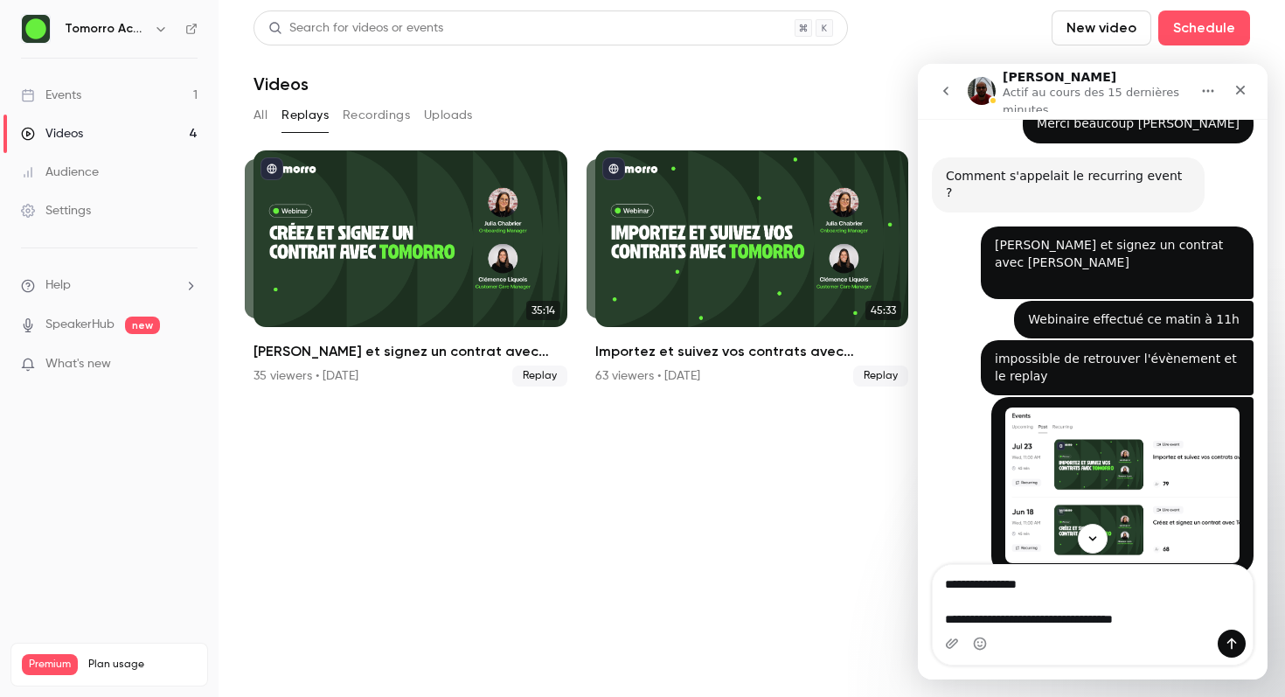
scroll to position [496, 0]
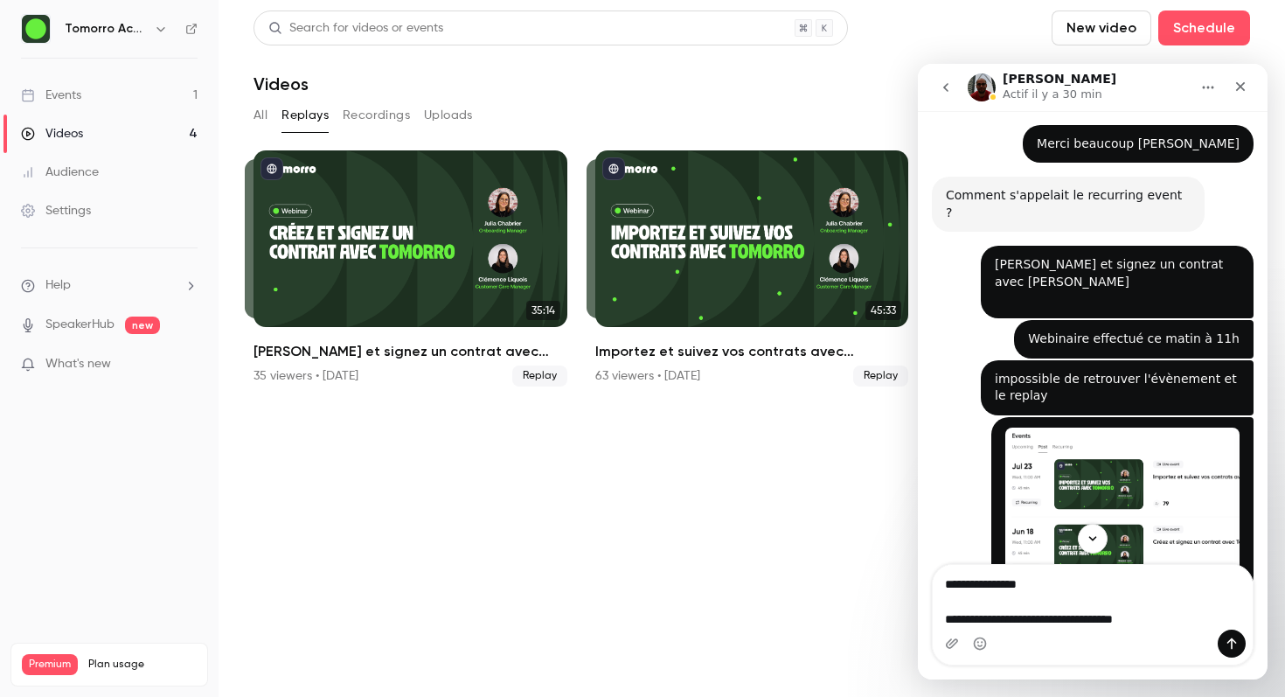
click at [253, 112] on main "Search for videos or events New video Schedule Videos All Replays Recordings Up…" at bounding box center [751, 348] width 1066 height 697
click at [256, 112] on button "All" at bounding box center [260, 115] width 14 height 28
click at [298, 108] on button "Replays" at bounding box center [304, 115] width 47 height 28
click at [1242, 90] on icon "Fermer" at bounding box center [1240, 87] width 14 height 14
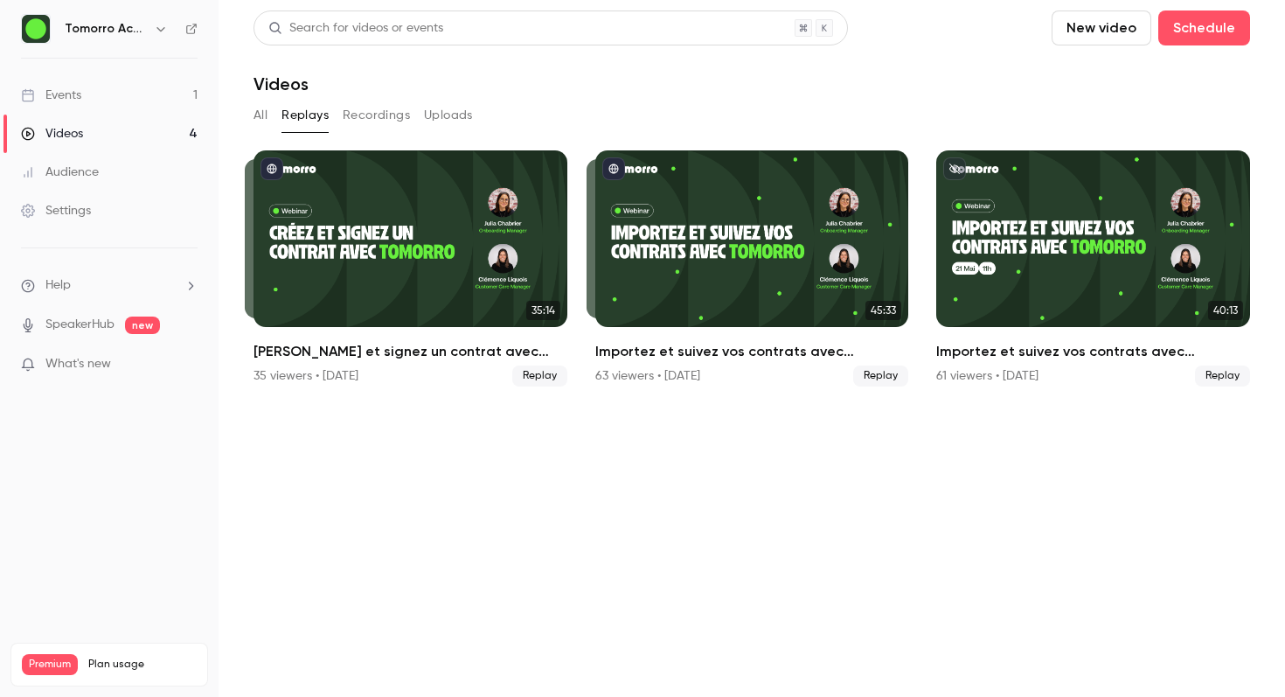
click at [159, 141] on link "Videos 4" at bounding box center [109, 133] width 218 height 38
click at [287, 110] on button "Replays" at bounding box center [304, 115] width 47 height 28
click at [265, 114] on button "All" at bounding box center [260, 115] width 14 height 28
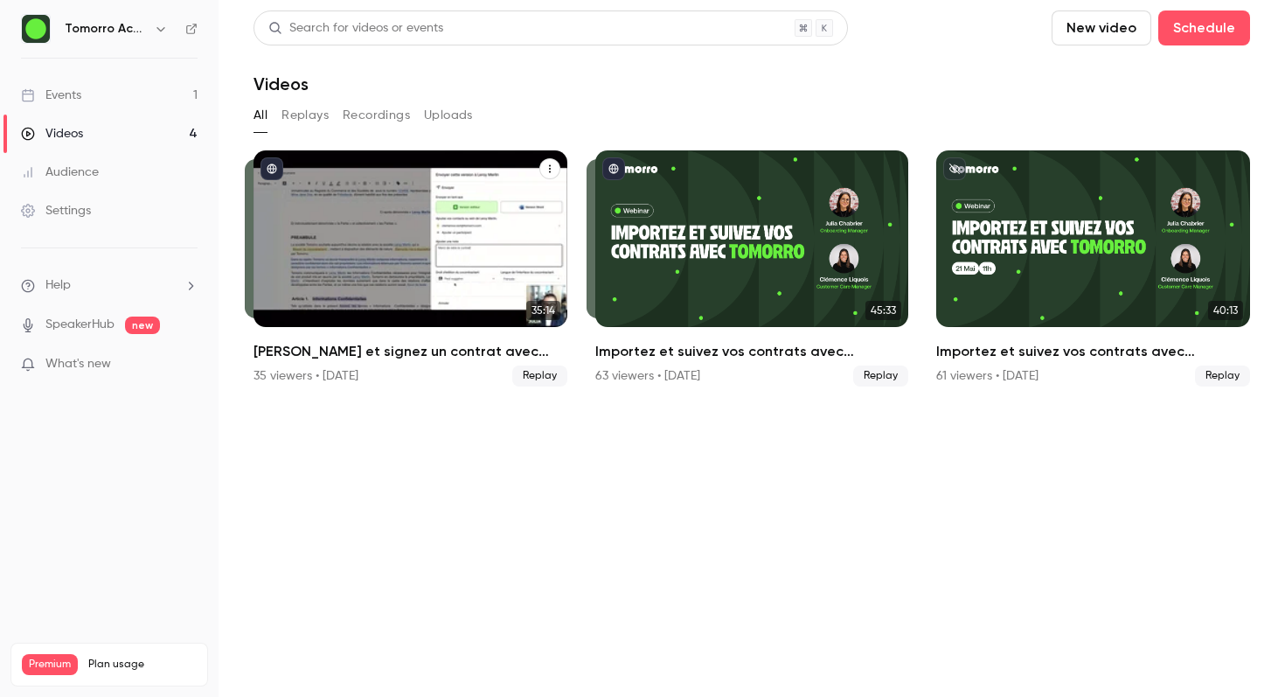
click at [453, 290] on div "Créez et signez un contrat avec Tomorro" at bounding box center [410, 238] width 314 height 177
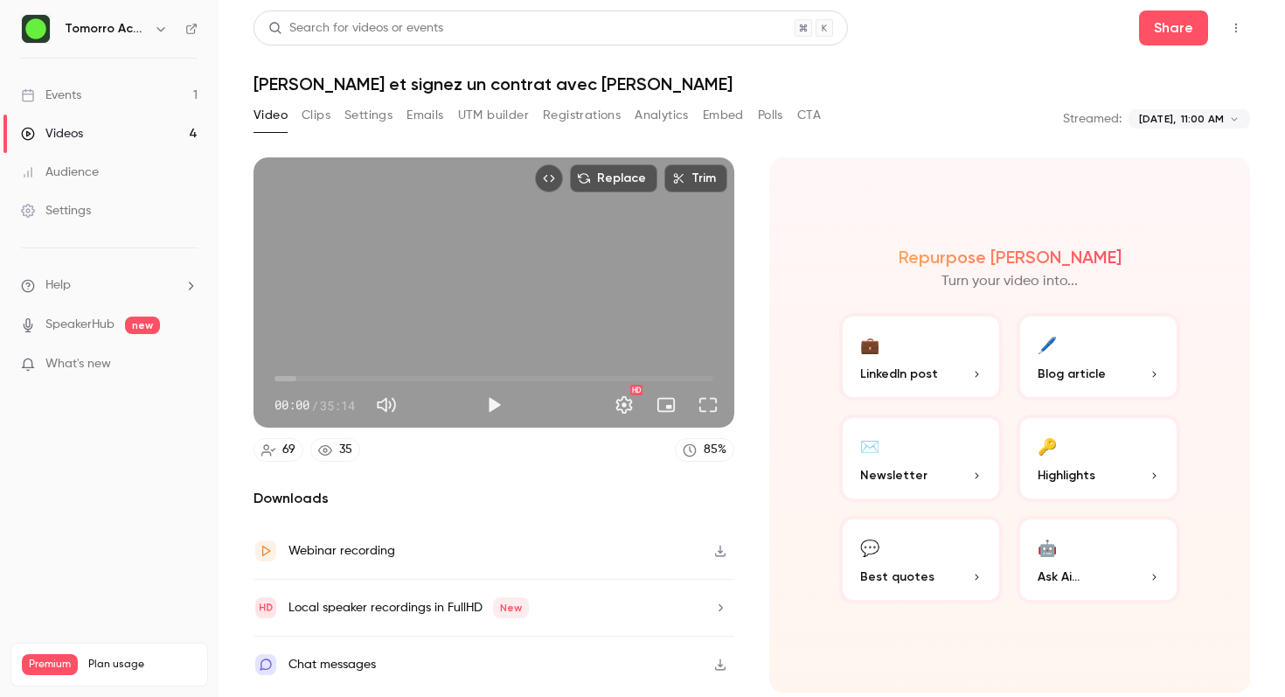
click at [1247, 31] on button "Top Bar Actions" at bounding box center [1236, 28] width 28 height 28
click at [915, 114] on div at bounding box center [642, 348] width 1285 height 697
click at [719, 555] on icon "button" at bounding box center [720, 550] width 14 height 12
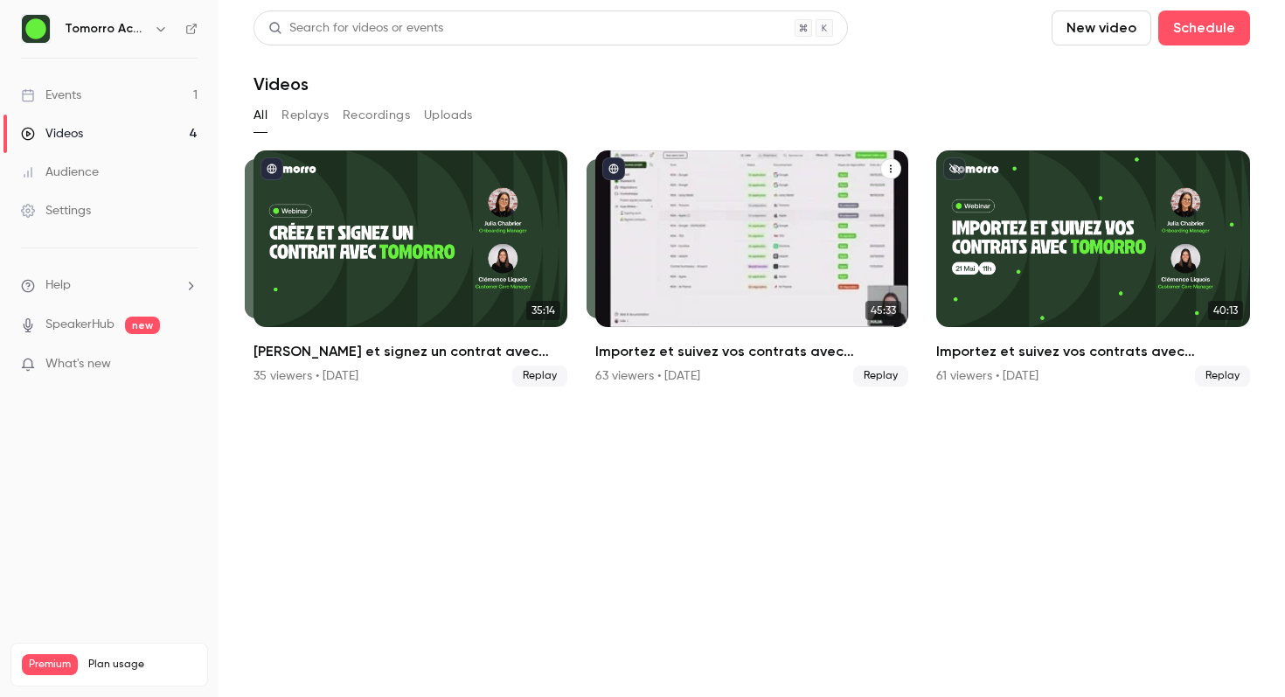
click at [800, 208] on div "Importez et suivez vos contrats avec Tomorro" at bounding box center [752, 238] width 314 height 177
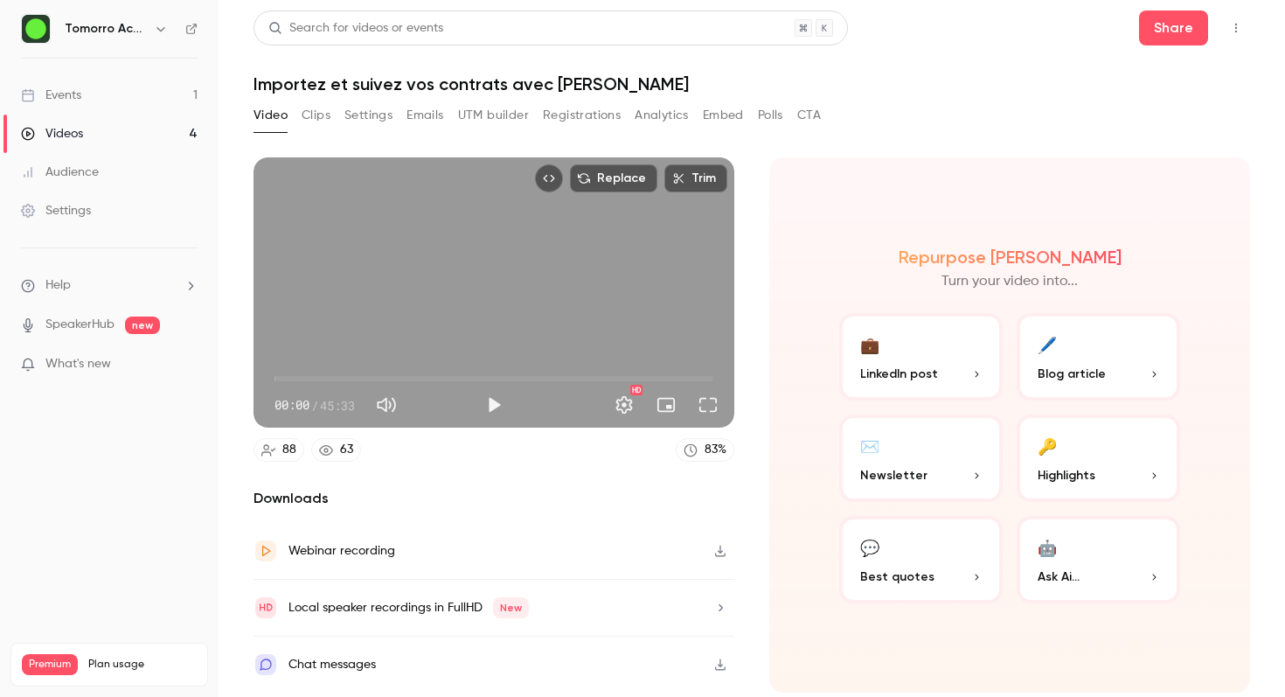
click at [718, 549] on icon "button" at bounding box center [720, 550] width 14 height 12
